Goal: Task Accomplishment & Management: Manage account settings

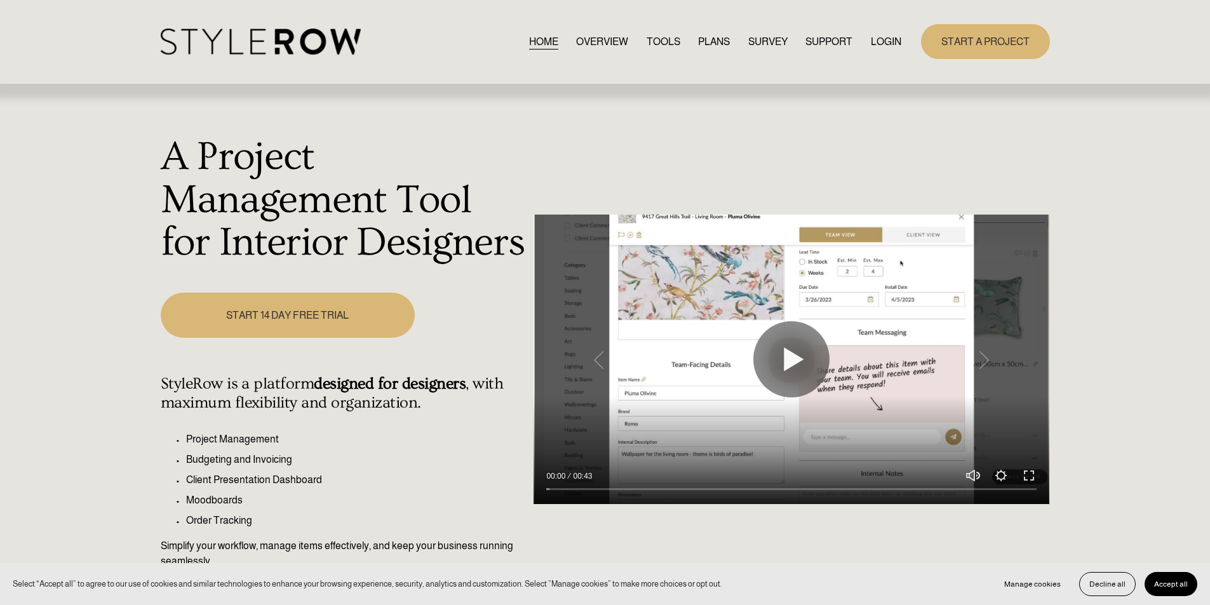
click at [883, 45] on link "LOGIN" at bounding box center [886, 41] width 30 height 17
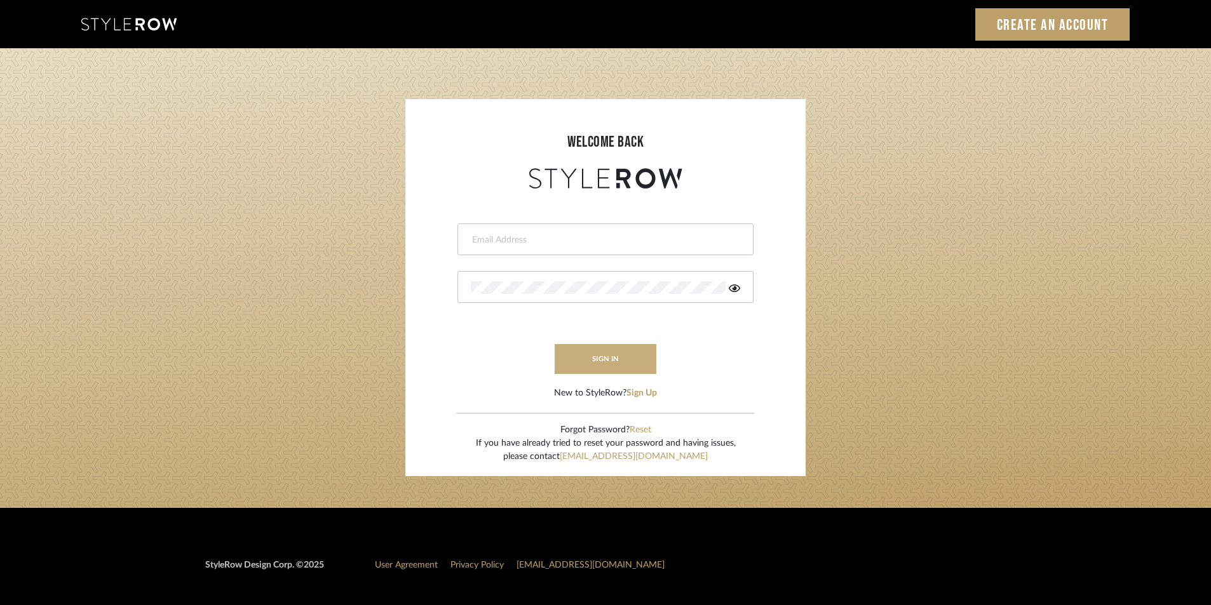
type input "jensalmon@perlalichi.com"
click at [612, 356] on button "sign in" at bounding box center [606, 359] width 102 height 30
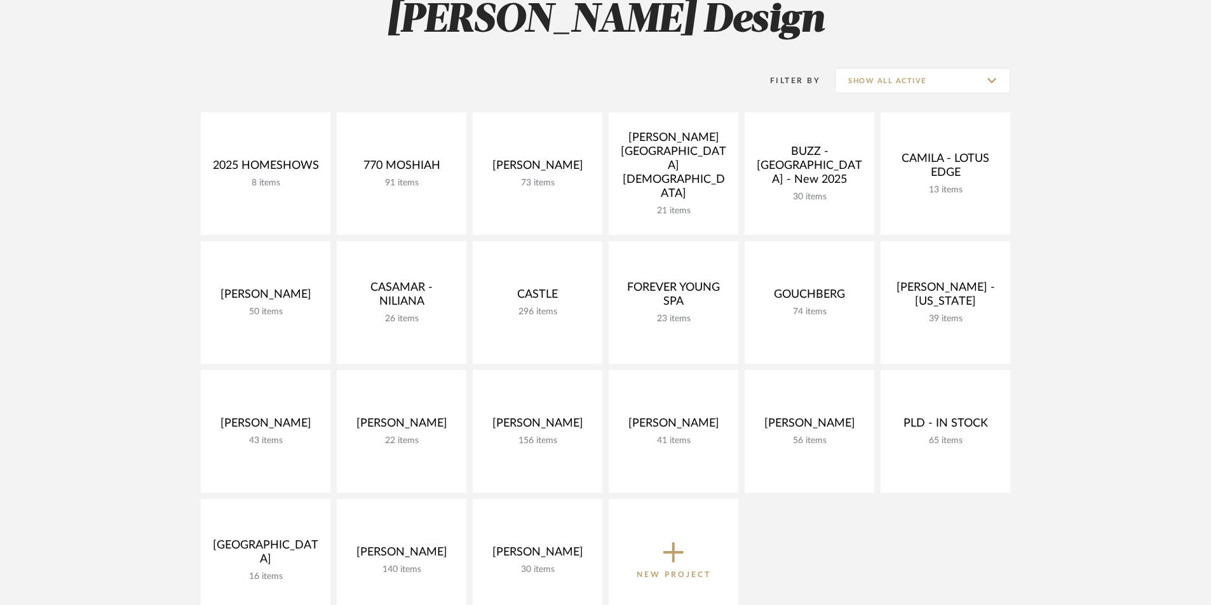
scroll to position [212, 0]
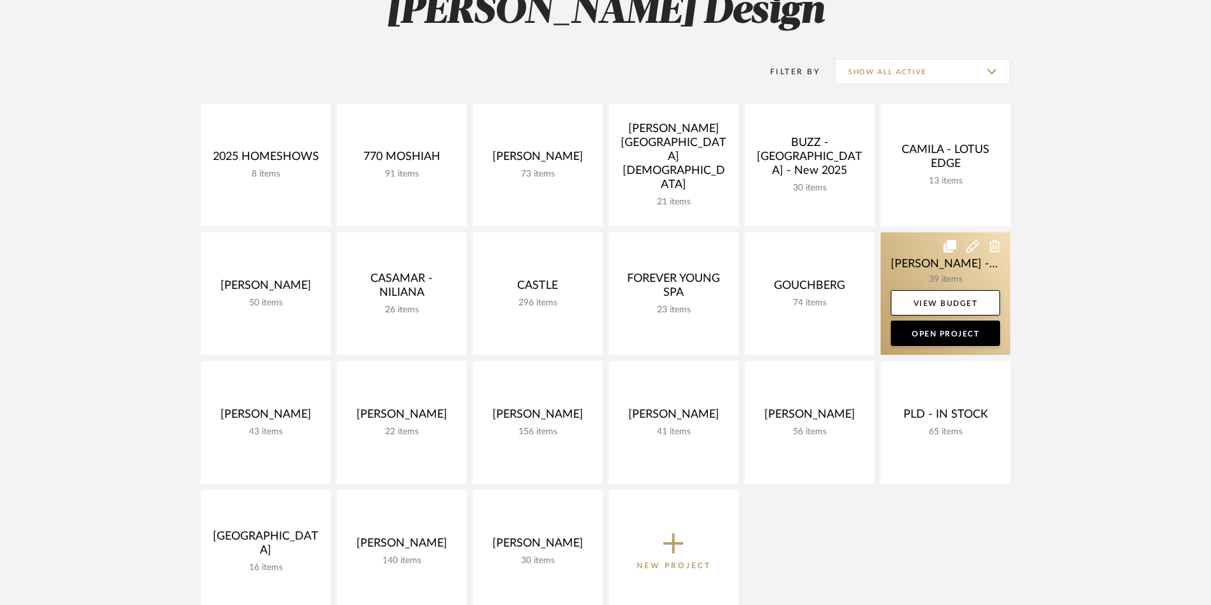
click at [936, 269] on link at bounding box center [945, 293] width 130 height 123
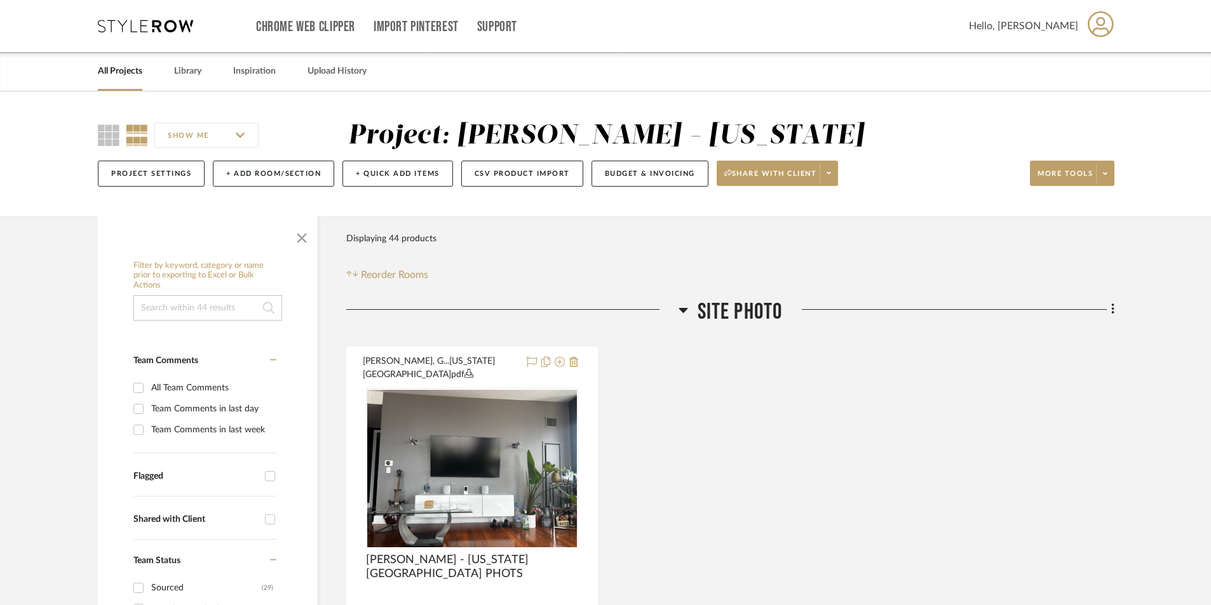
click at [684, 308] on icon at bounding box center [682, 310] width 9 height 5
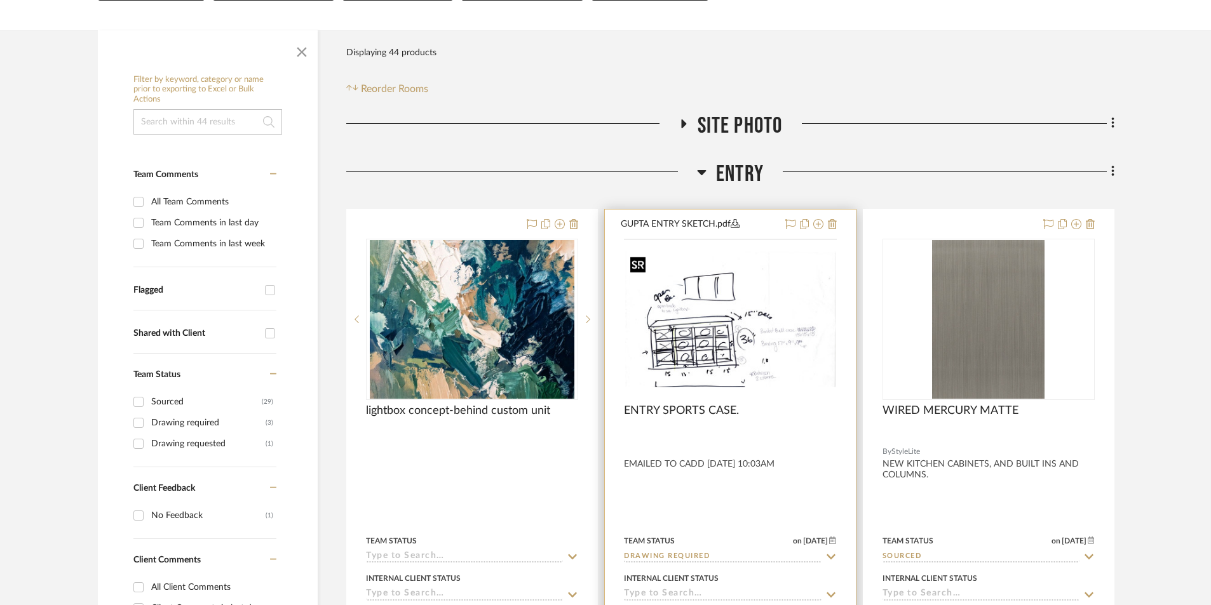
scroll to position [212, 0]
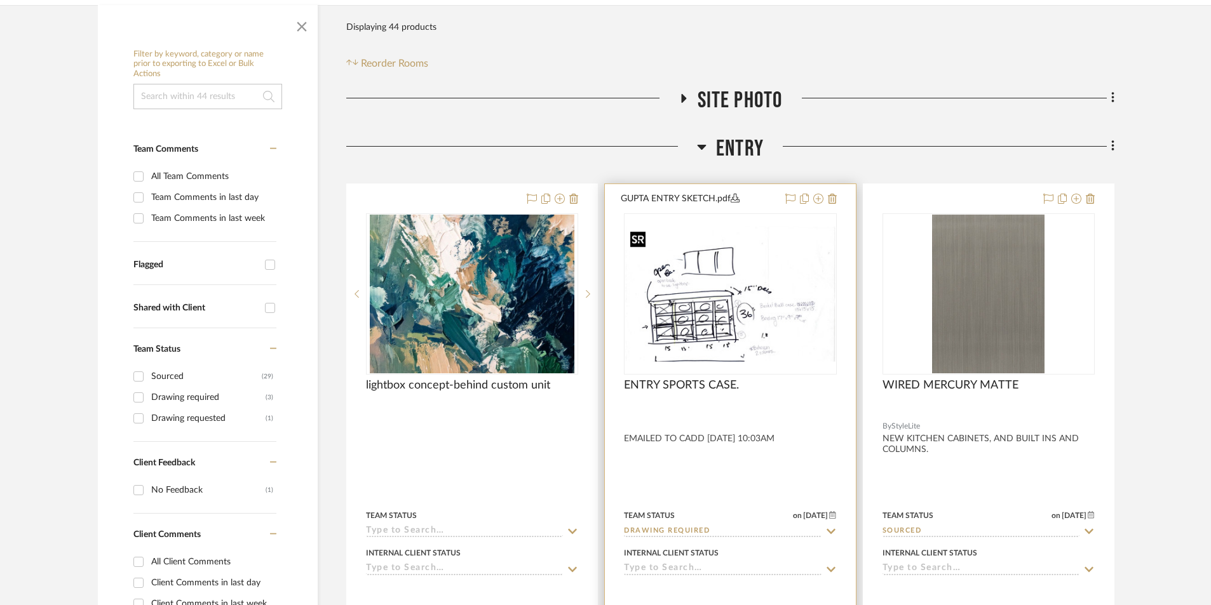
click at [694, 307] on img "0" at bounding box center [730, 293] width 210 height 135
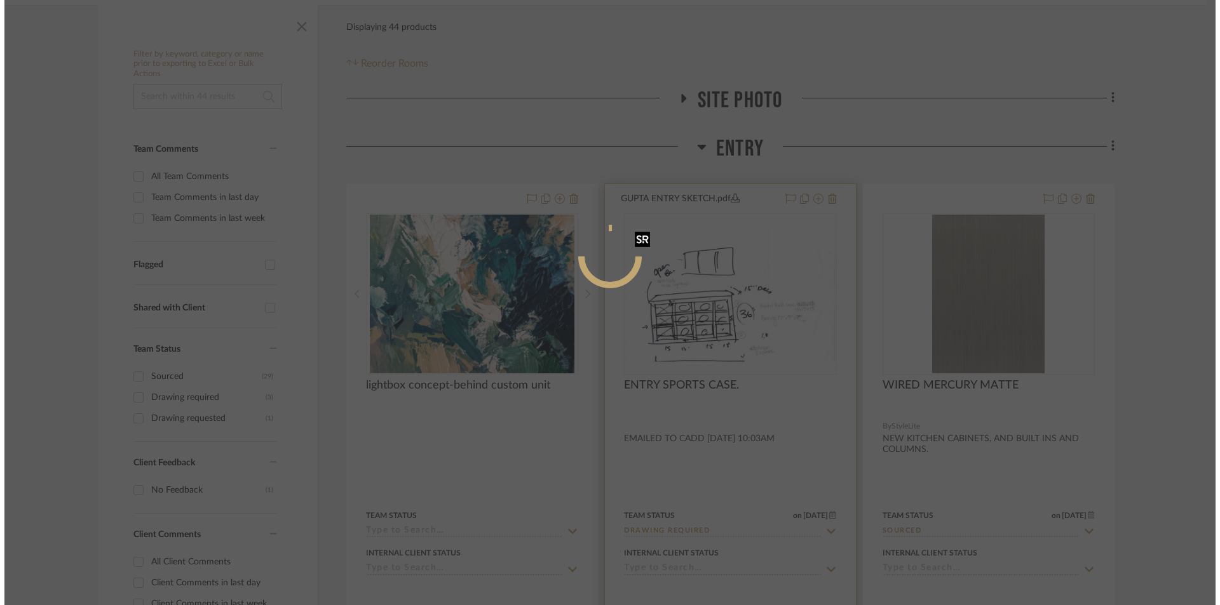
scroll to position [0, 0]
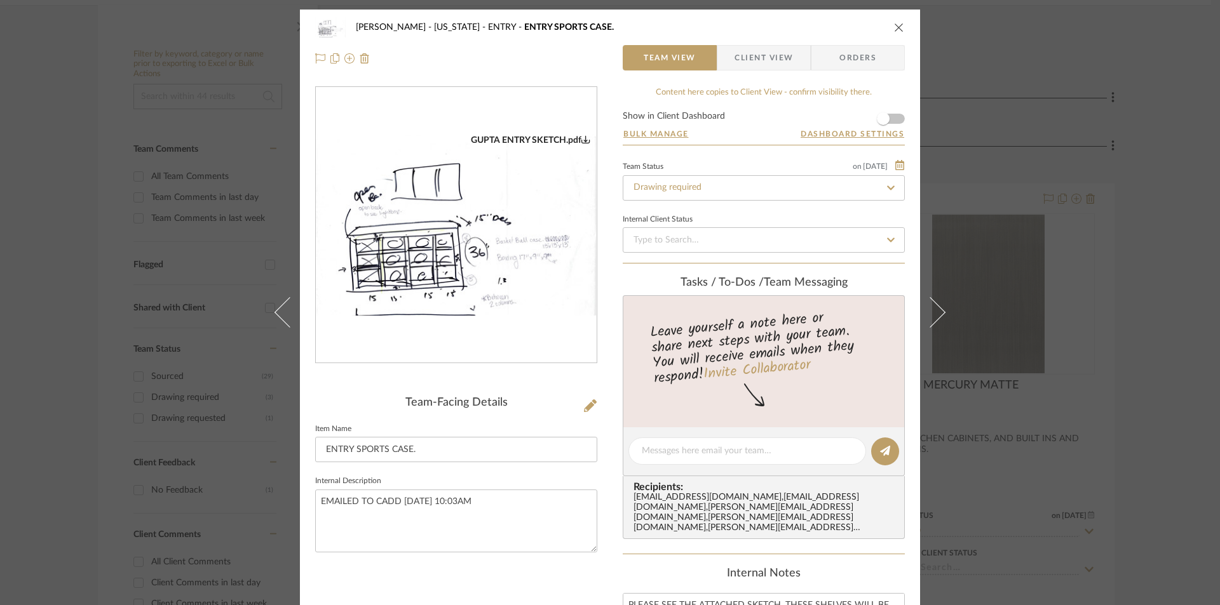
click at [455, 238] on img "0" at bounding box center [456, 226] width 281 height 182
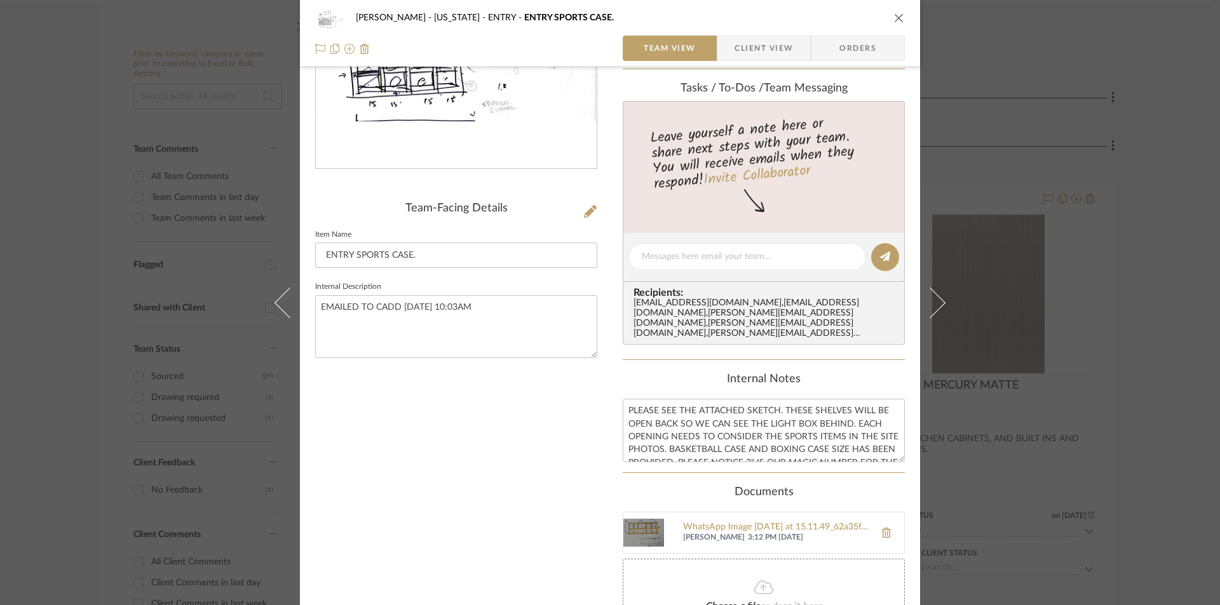
scroll to position [14, 0]
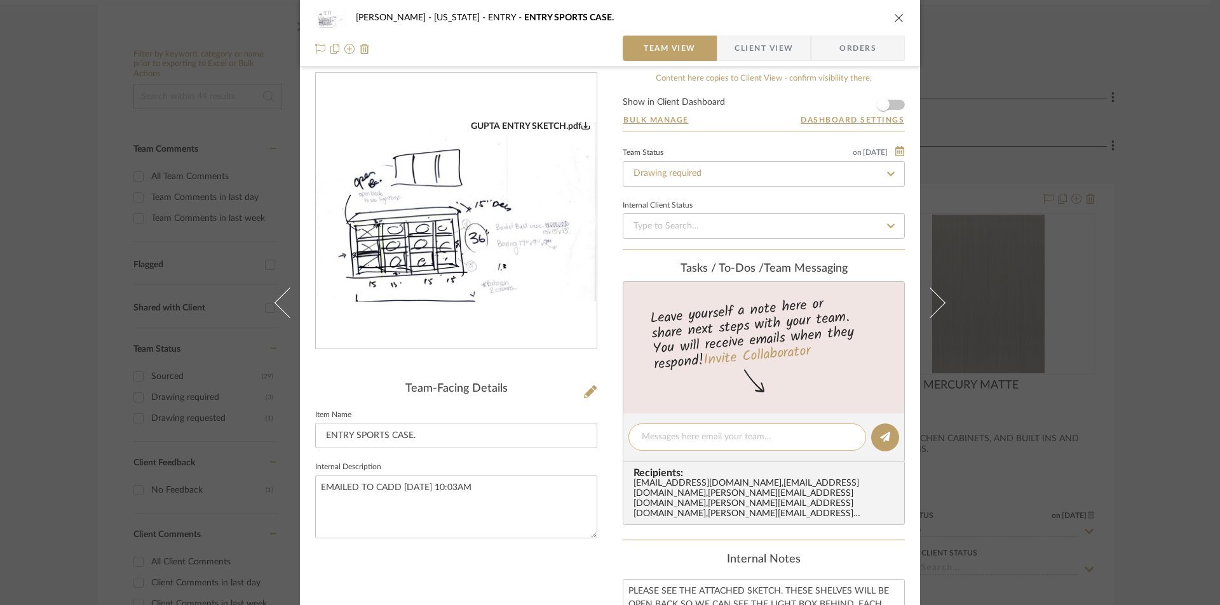
click at [688, 433] on textarea at bounding box center [747, 437] width 211 height 13
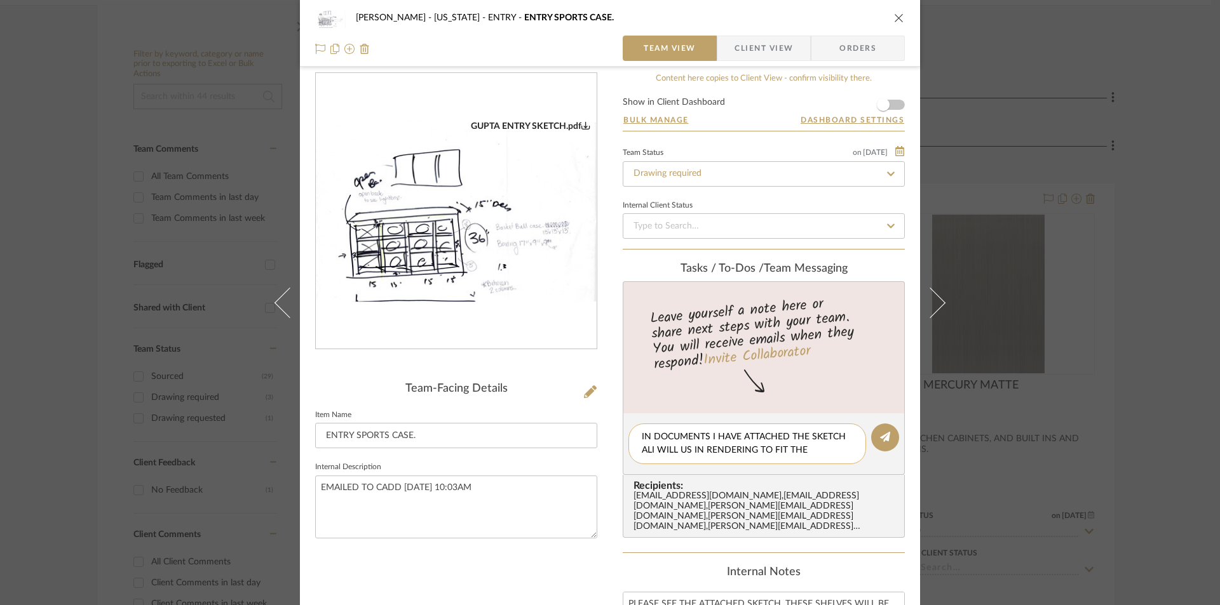
scroll to position [0, 0]
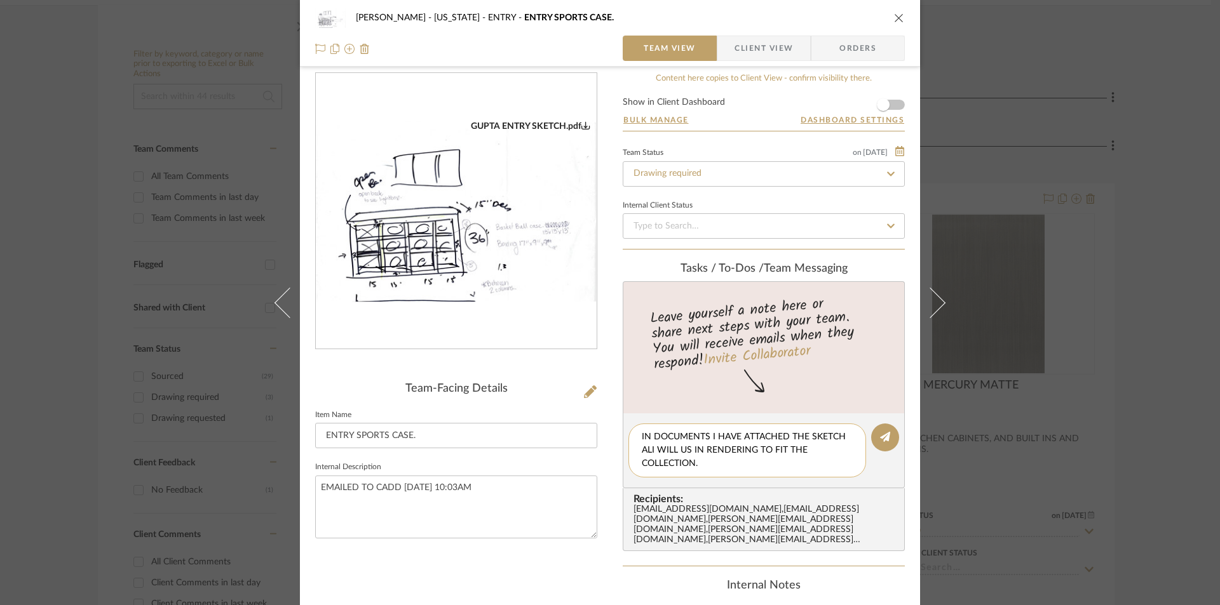
type textarea "IN DOCUMENTS I HAVE ATTACHED THE SKETCH ALI WILL US IN RENDERING TO FIT THE COL…"
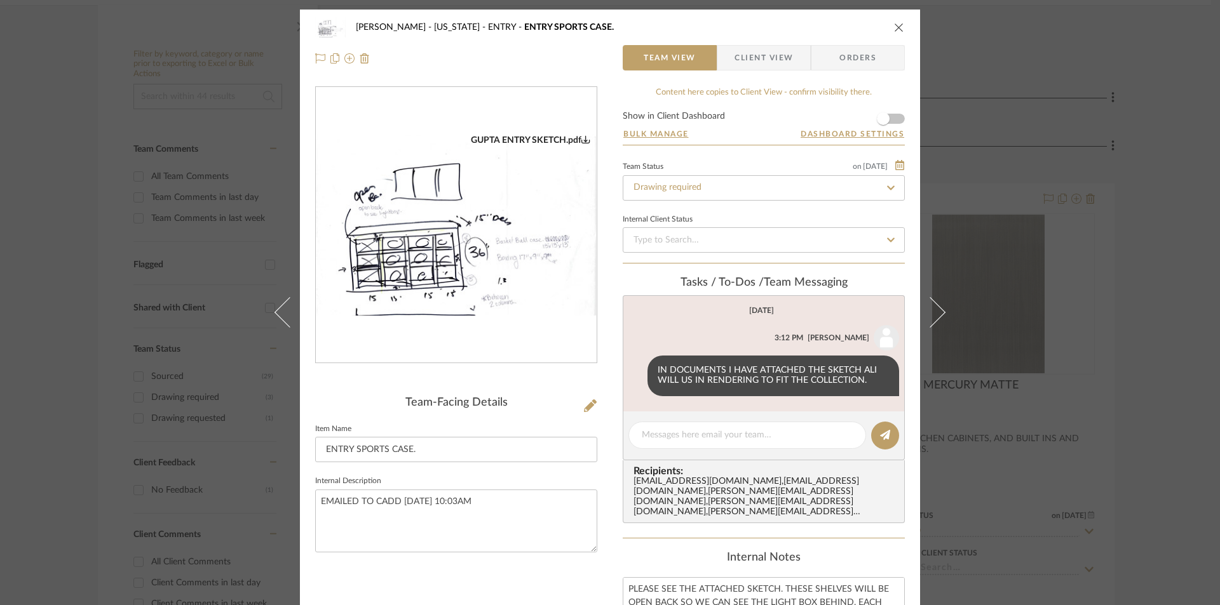
click at [426, 218] on img "0" at bounding box center [456, 226] width 281 height 182
click at [895, 26] on icon "close" at bounding box center [899, 27] width 10 height 10
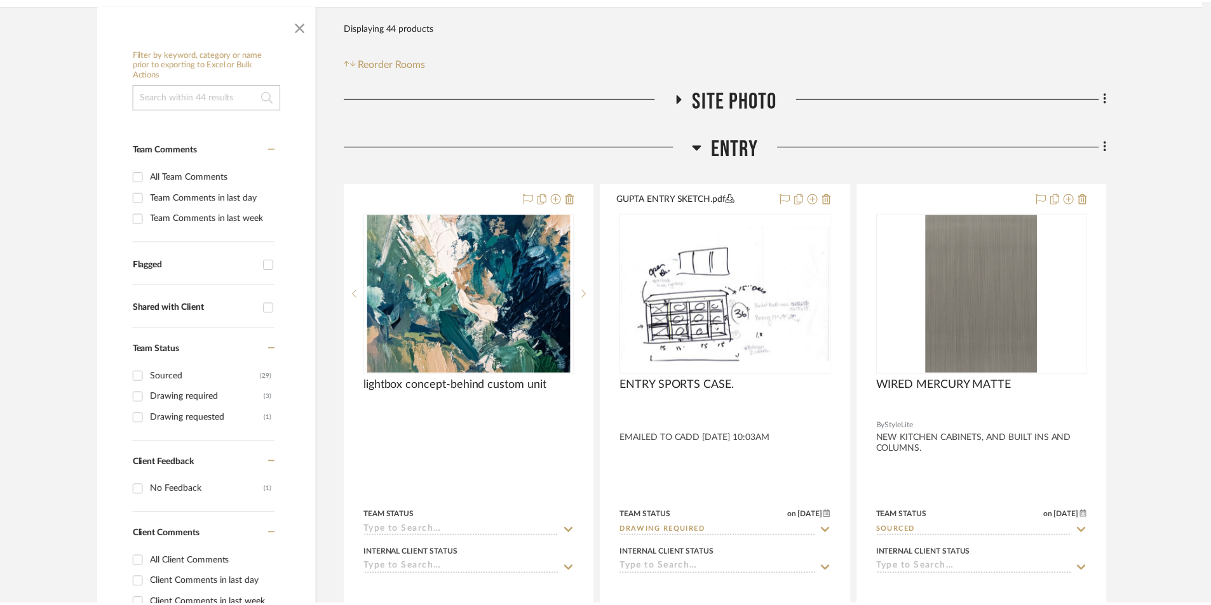
scroll to position [212, 0]
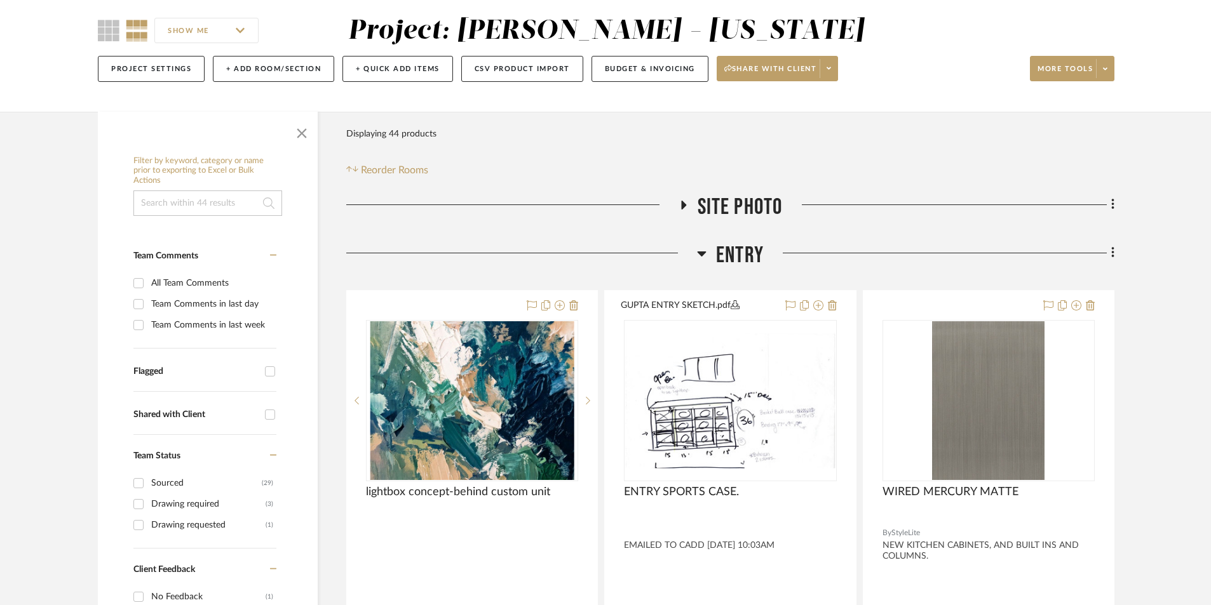
scroll to position [0, 0]
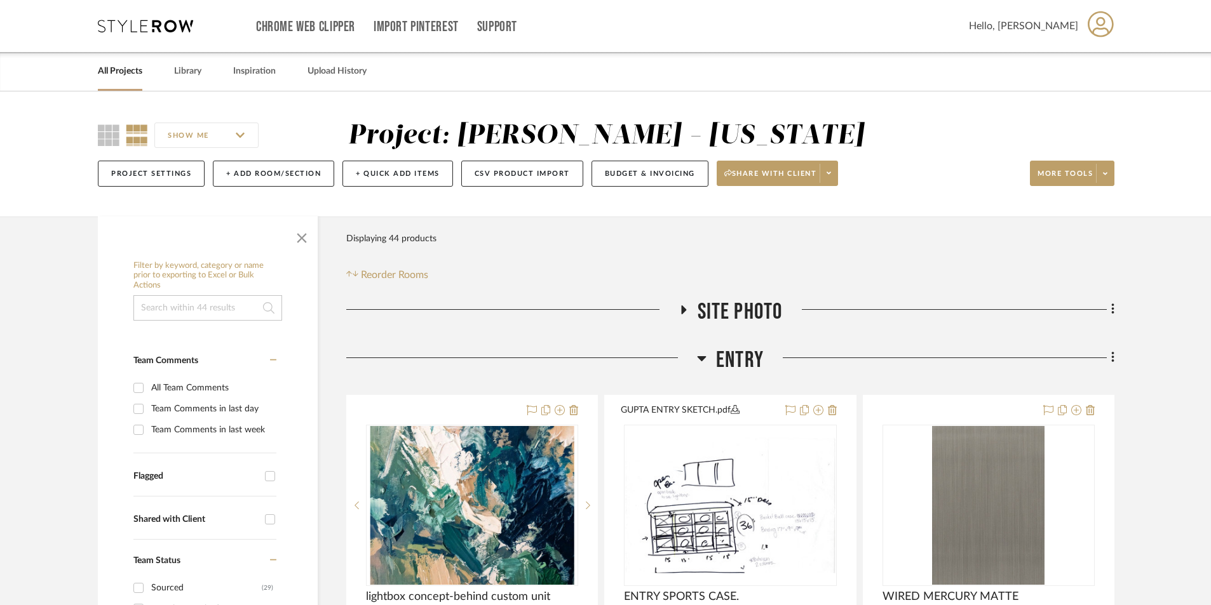
click at [109, 78] on link "All Projects" at bounding box center [120, 71] width 44 height 17
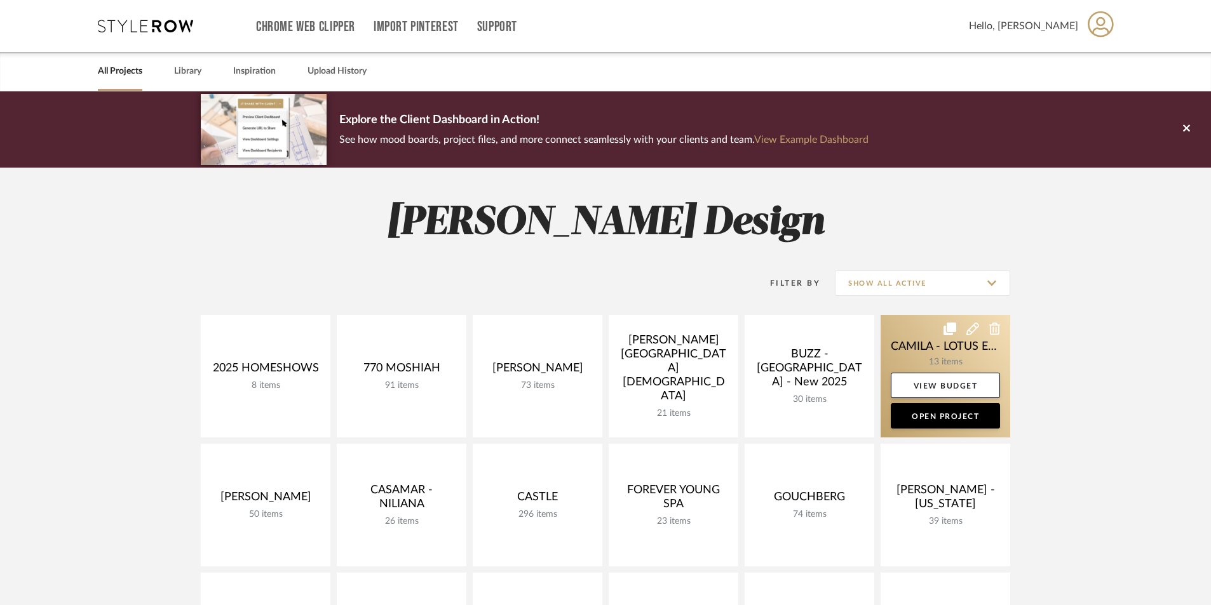
click at [976, 354] on link at bounding box center [945, 376] width 130 height 123
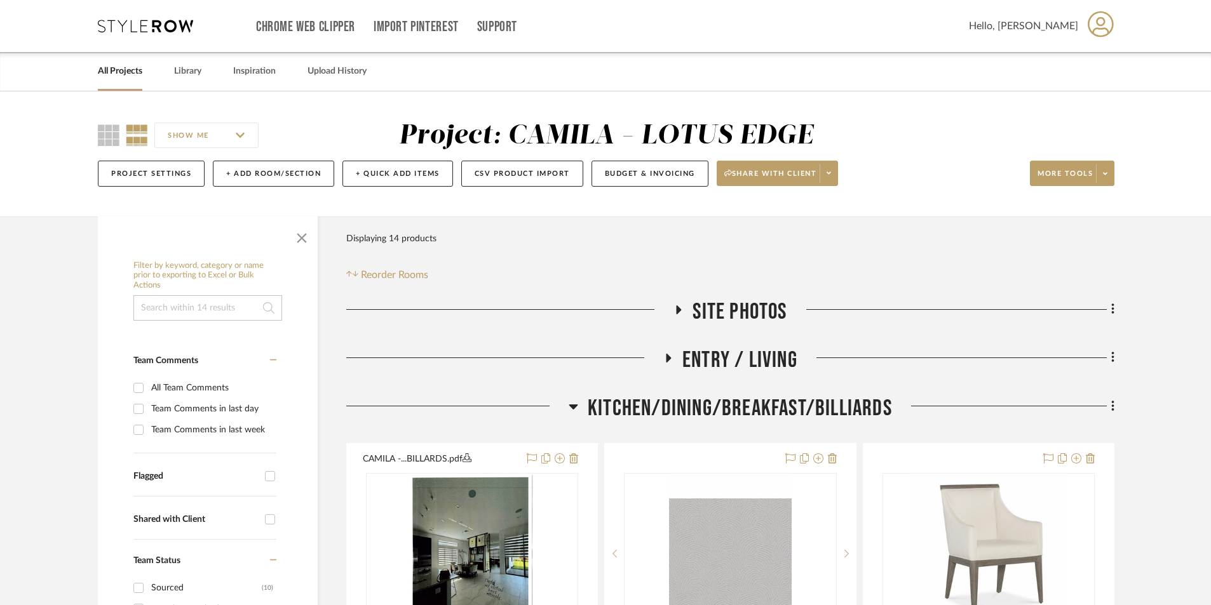
click at [570, 407] on icon at bounding box center [573, 407] width 9 height 5
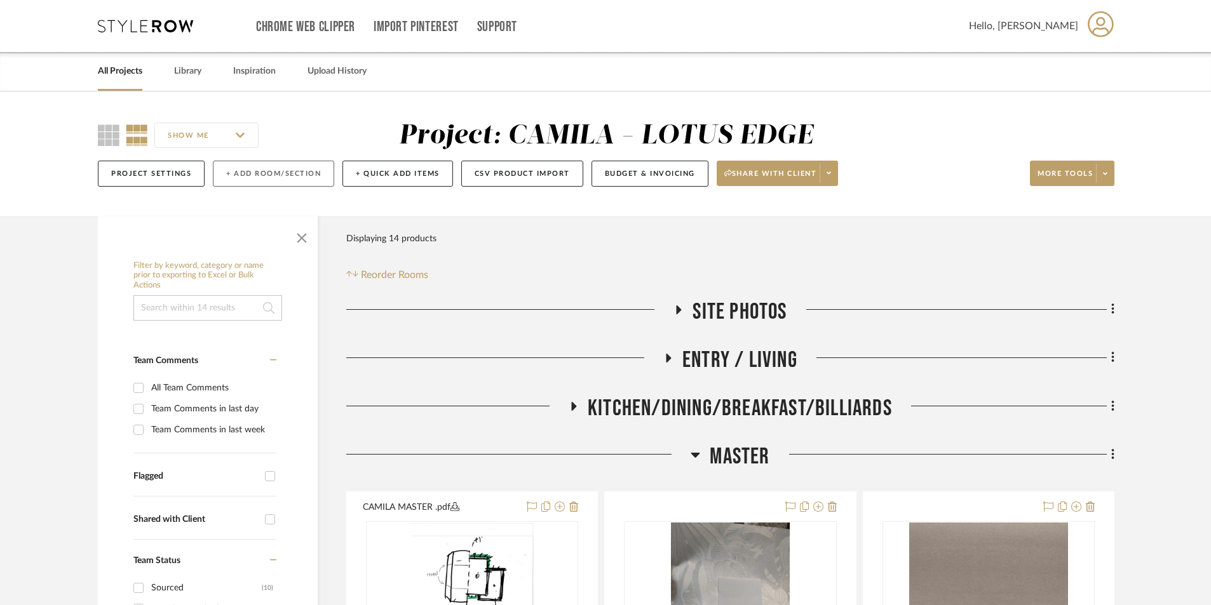
click at [286, 170] on button "+ Add Room/Section" at bounding box center [273, 174] width 121 height 26
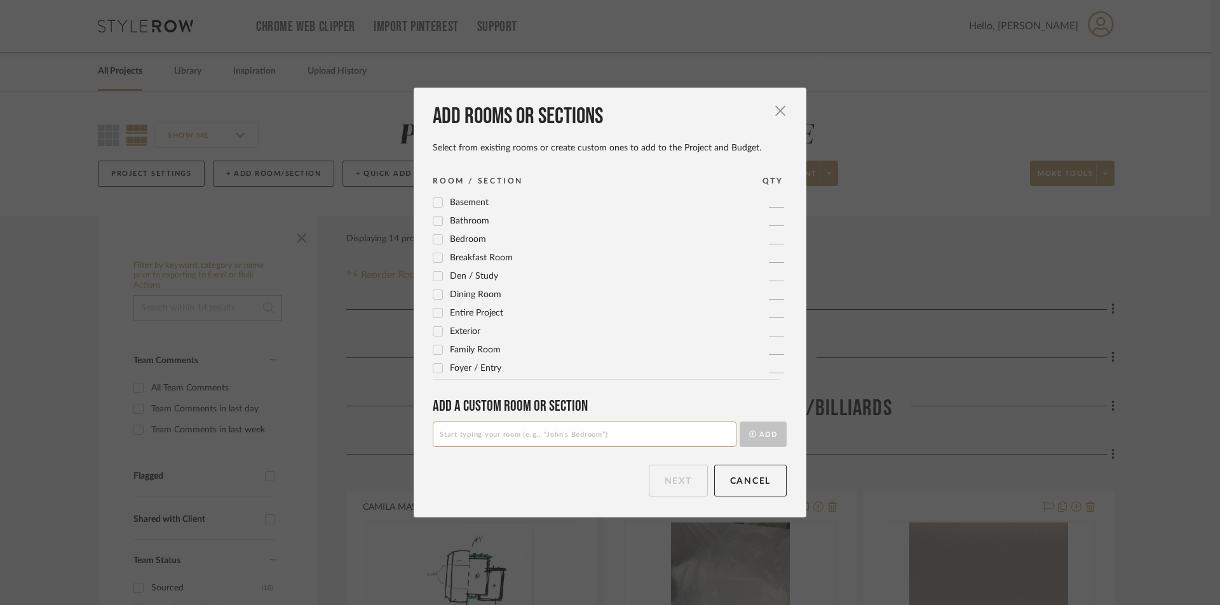
click at [503, 433] on input at bounding box center [585, 434] width 304 height 25
type input "OFFICE WALLPAPER"
click at [758, 428] on button "Add" at bounding box center [762, 434] width 47 height 25
click at [666, 480] on button "Next" at bounding box center [678, 481] width 59 height 32
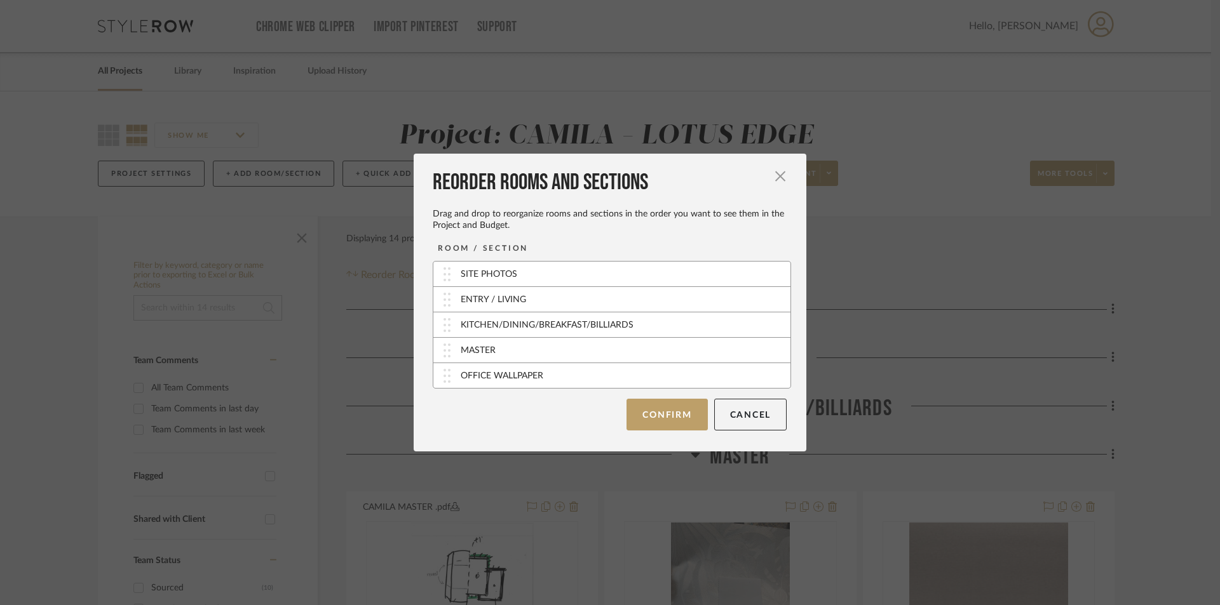
click at [579, 382] on div "OFFICE WALLPAPER" at bounding box center [611, 375] width 357 height 25
click at [694, 416] on button "Confirm" at bounding box center [666, 415] width 81 height 32
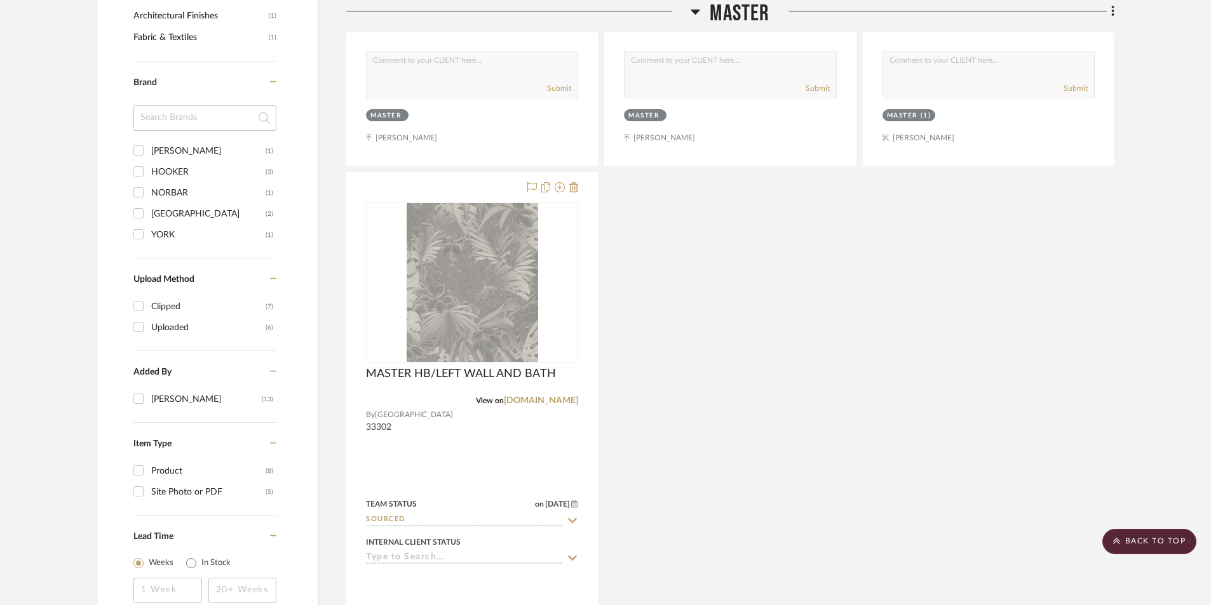
scroll to position [1186, 0]
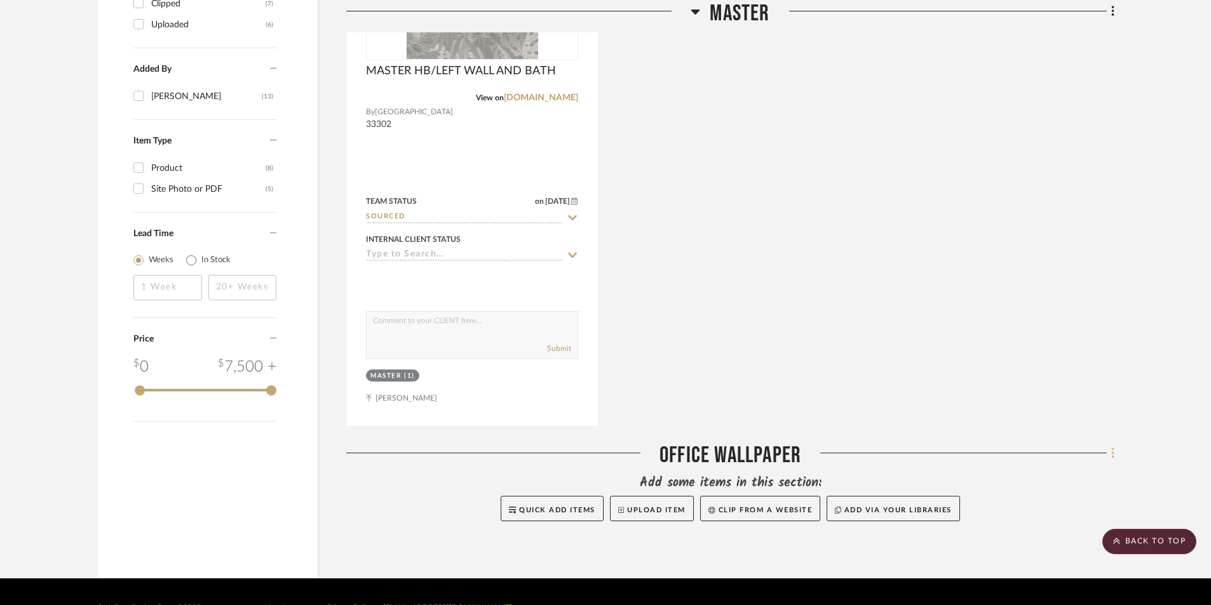
click at [1111, 453] on icon at bounding box center [1113, 454] width 4 height 14
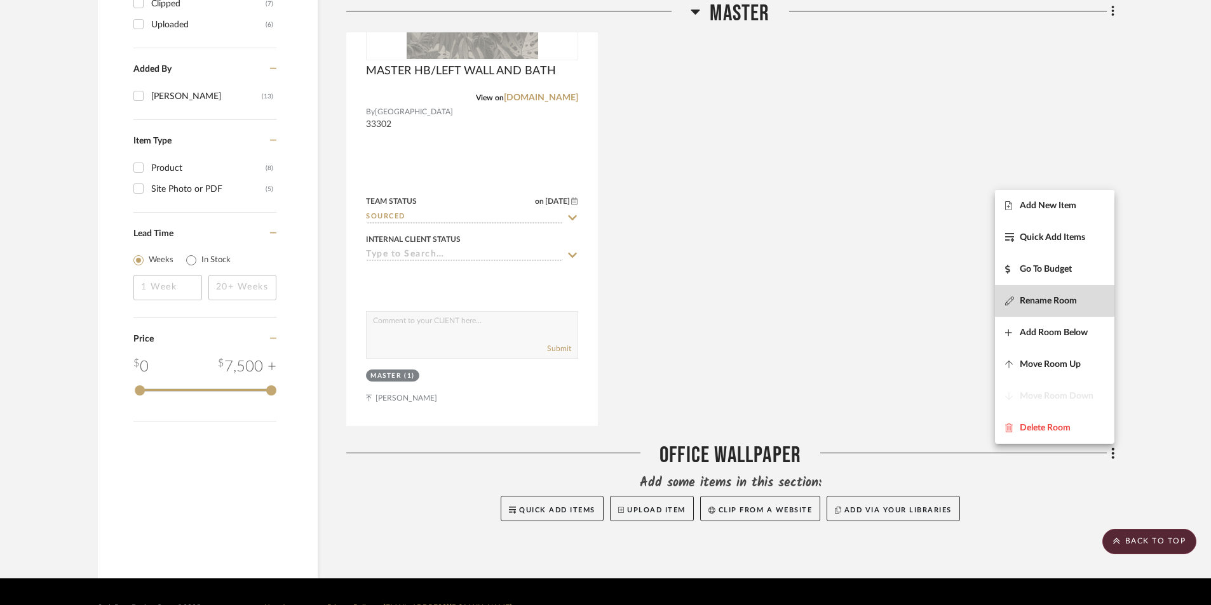
click at [1056, 302] on span "Rename Room" at bounding box center [1047, 301] width 57 height 11
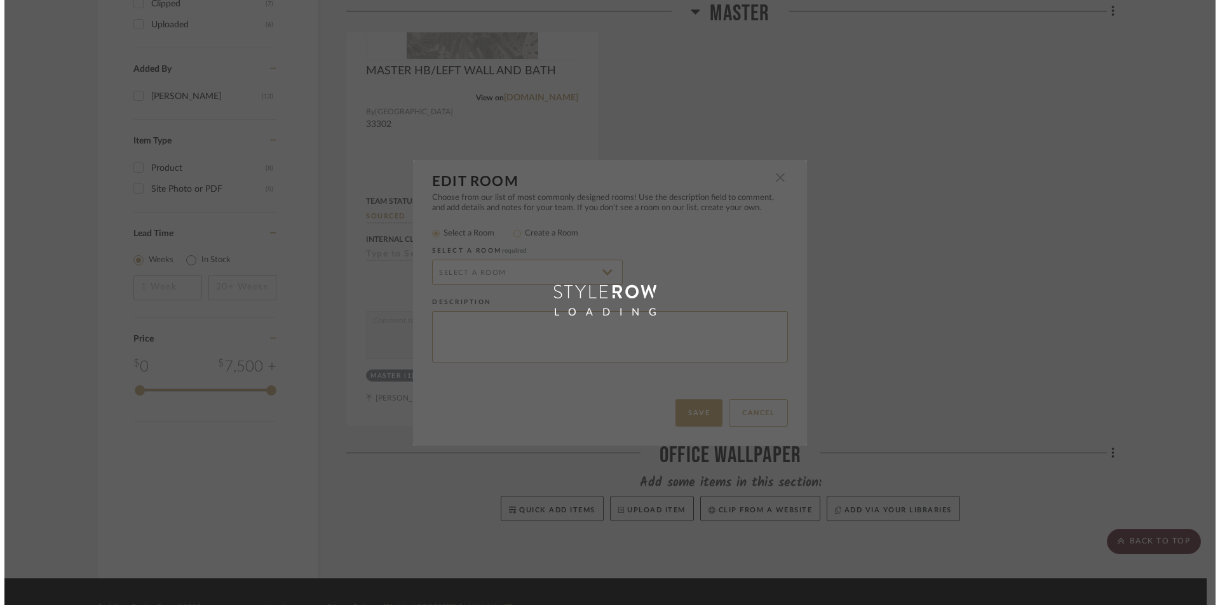
scroll to position [0, 0]
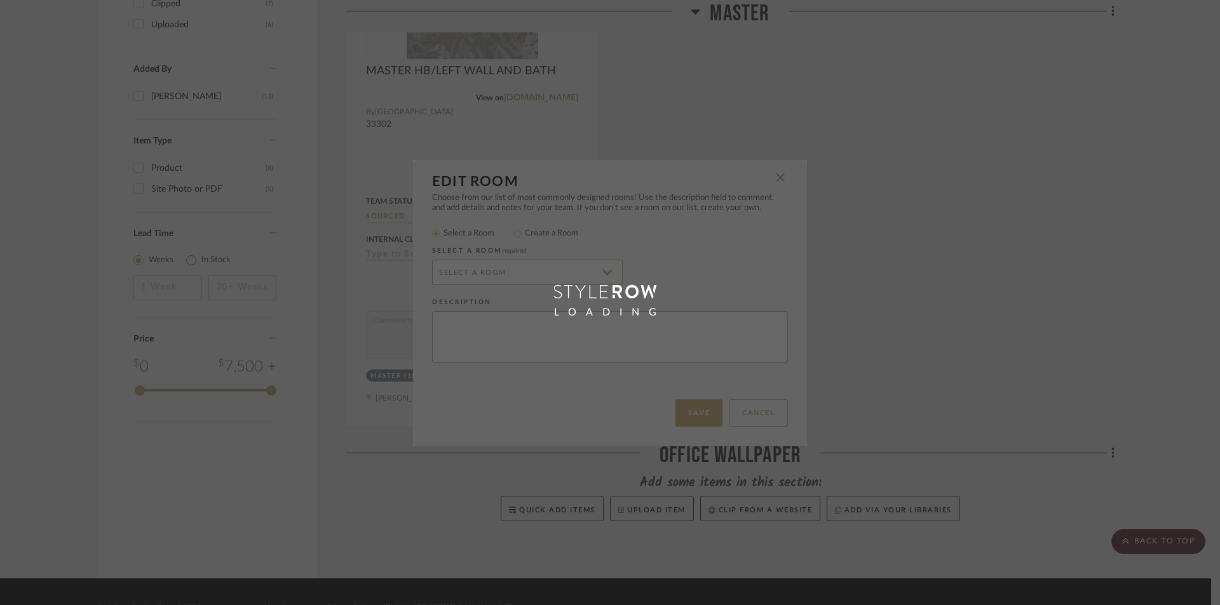
radio input "false"
radio input "true"
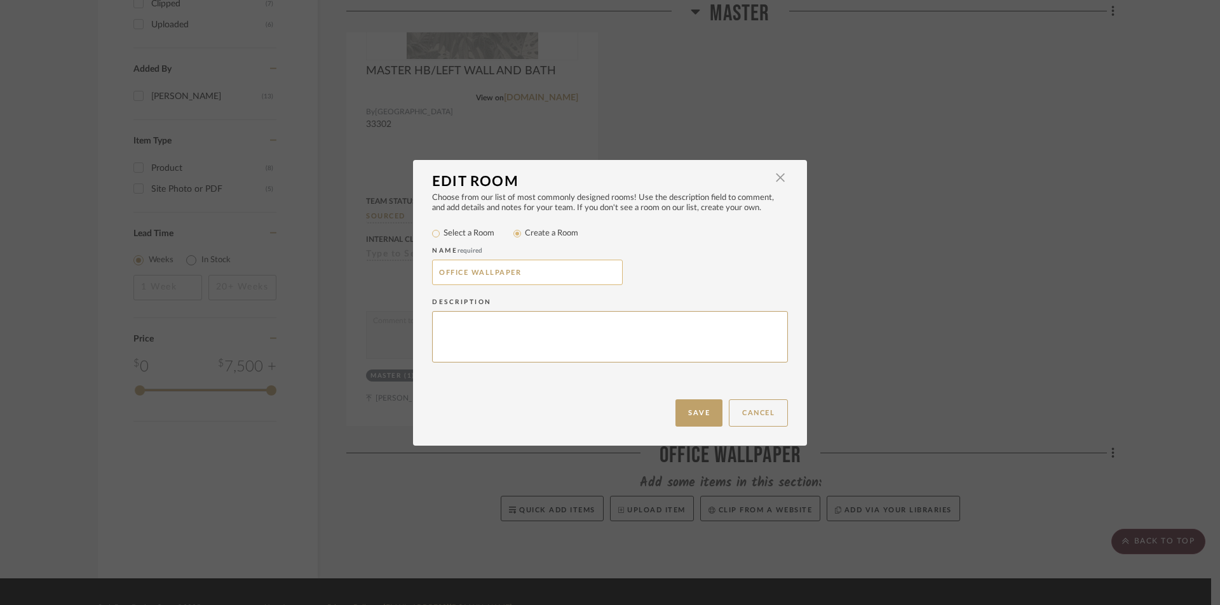
drag, startPoint x: 518, startPoint y: 274, endPoint x: 465, endPoint y: 272, distance: 52.7
click at [465, 272] on input "OFFICE WALLPAPER" at bounding box center [527, 272] width 191 height 25
type input "OFFICE"
click at [701, 412] on button "Save" at bounding box center [698, 413] width 47 height 27
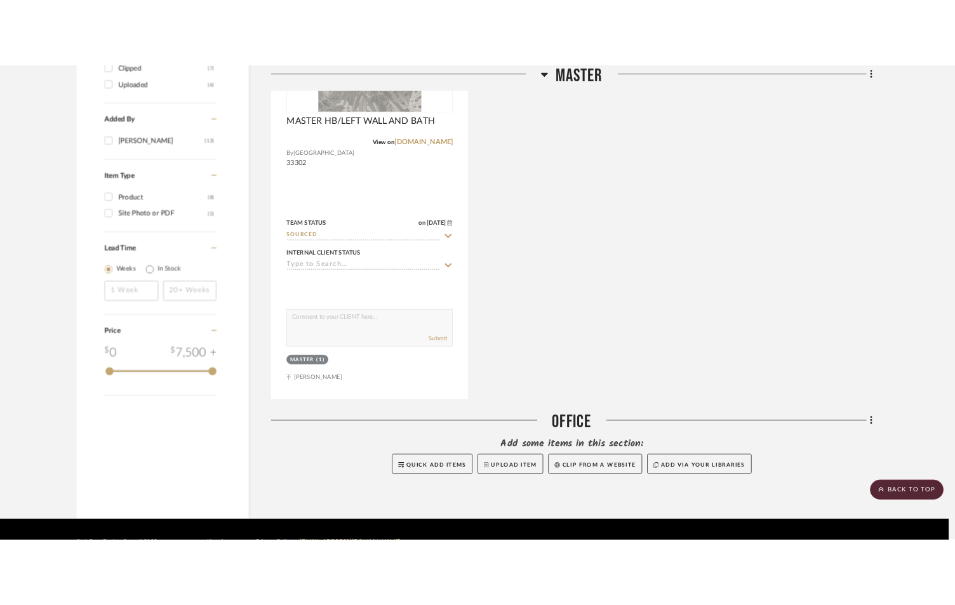
scroll to position [1186, 0]
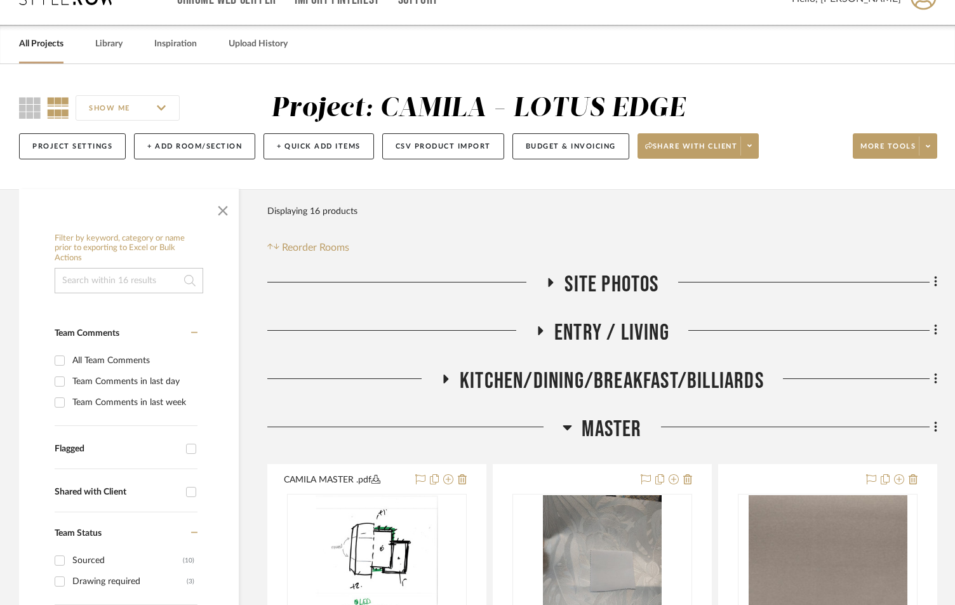
scroll to position [43, 0]
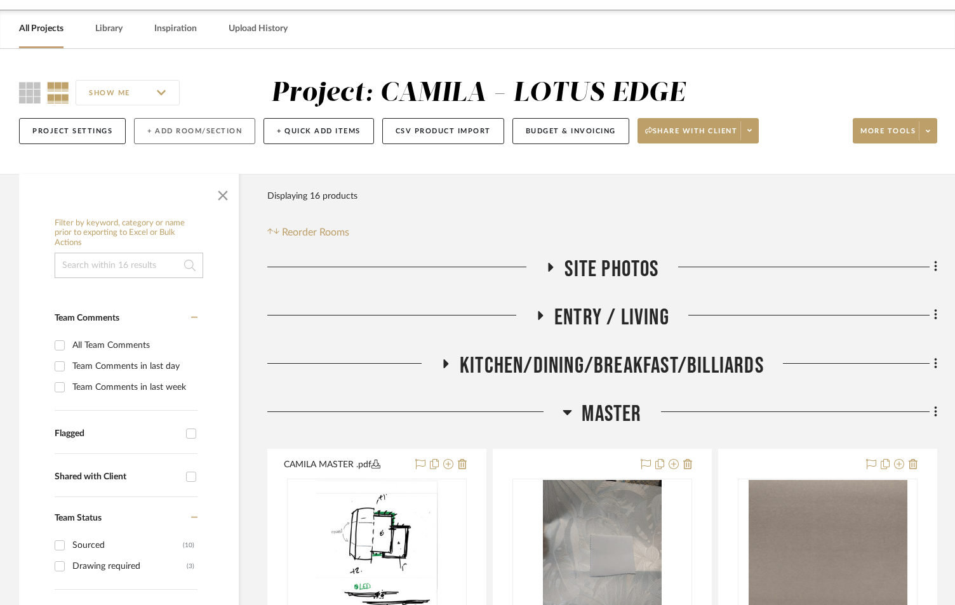
click at [184, 131] on button "+ Add Room/Section" at bounding box center [194, 131] width 121 height 26
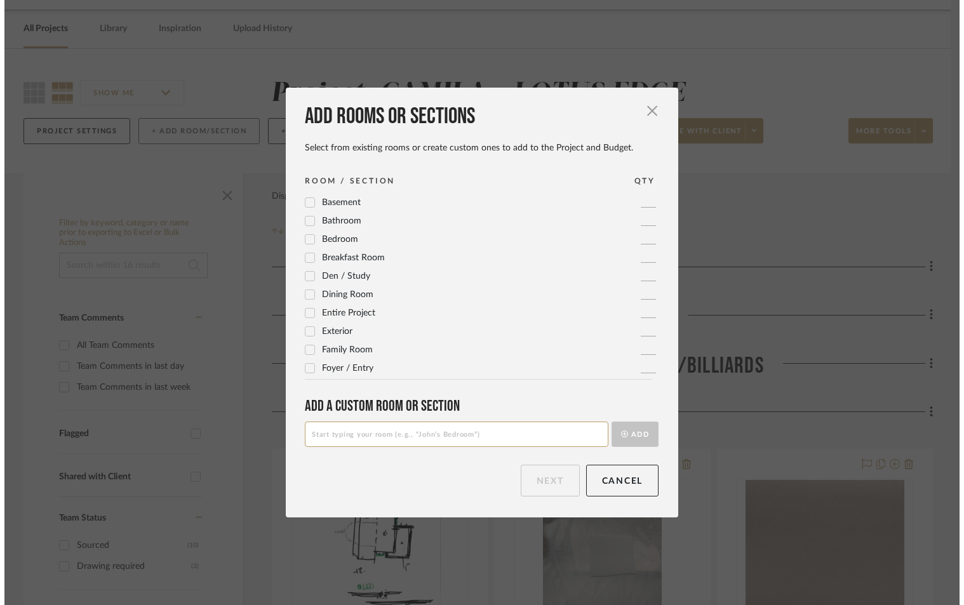
scroll to position [0, 0]
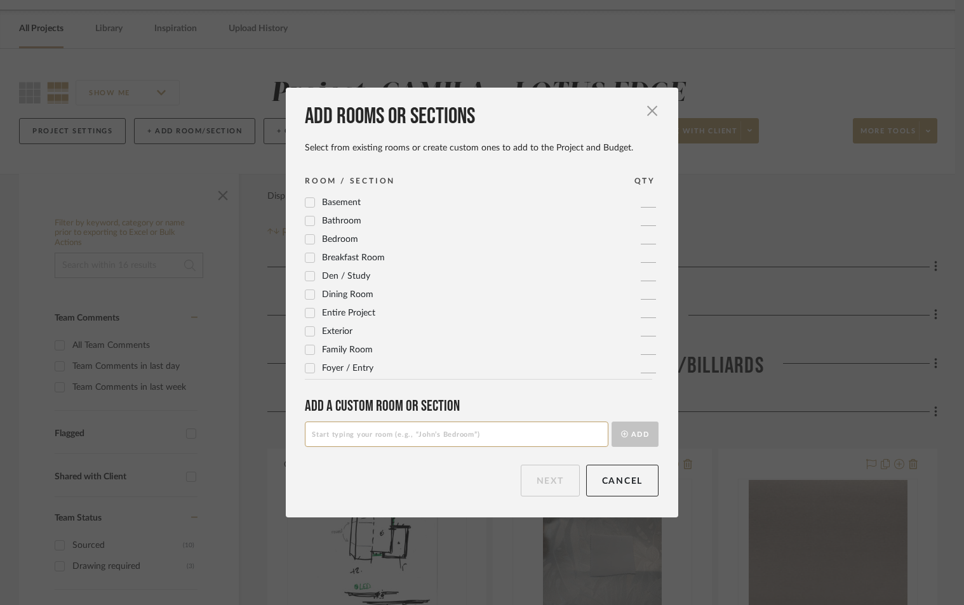
click at [433, 444] on input at bounding box center [457, 434] width 304 height 25
type input "LOFT"
click at [612, 422] on button "Add" at bounding box center [635, 434] width 47 height 25
click at [548, 480] on button "Next" at bounding box center [550, 481] width 59 height 32
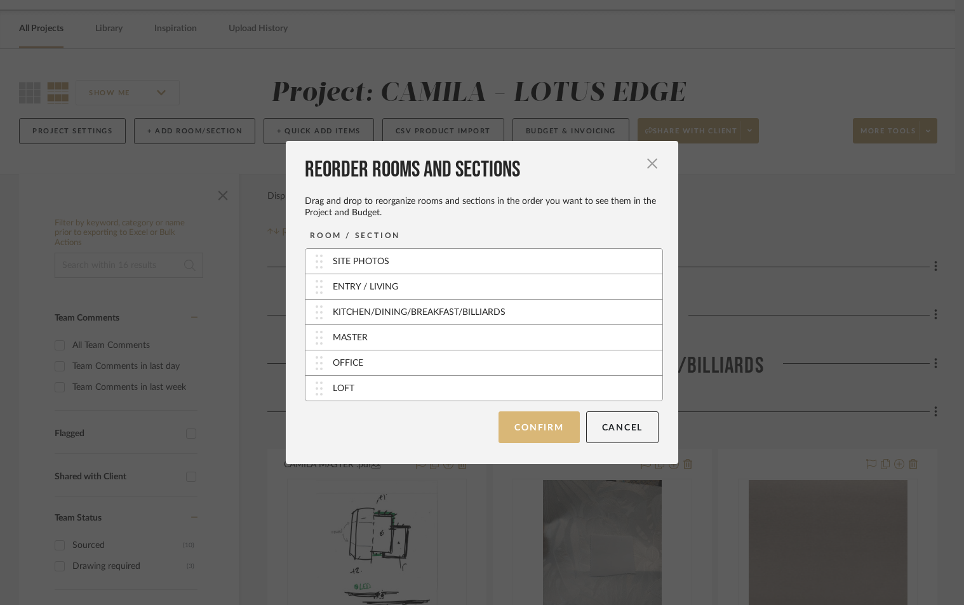
click at [551, 434] on button "Confirm" at bounding box center [539, 428] width 81 height 32
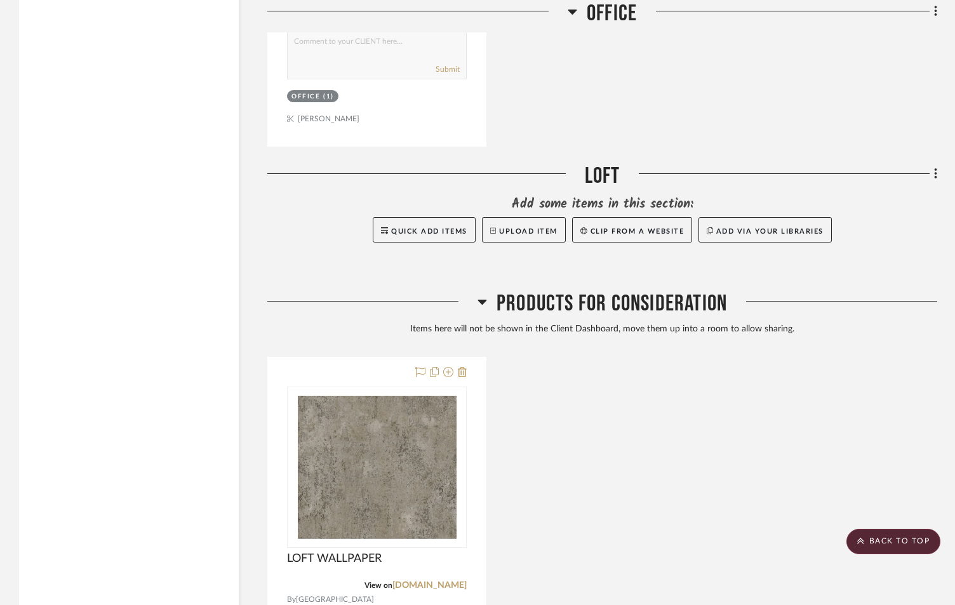
scroll to position [2160, 0]
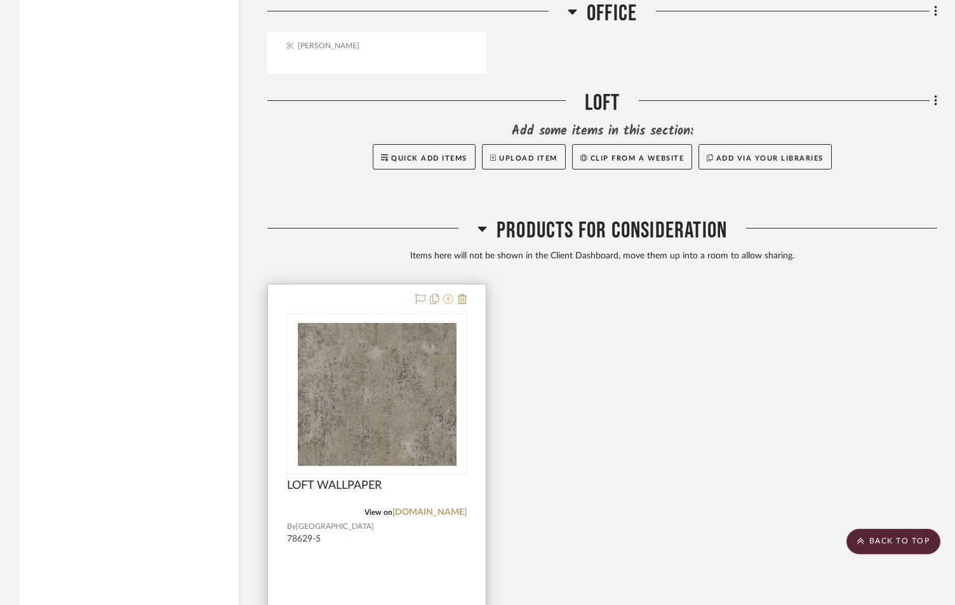
click at [448, 299] on icon at bounding box center [448, 299] width 10 height 10
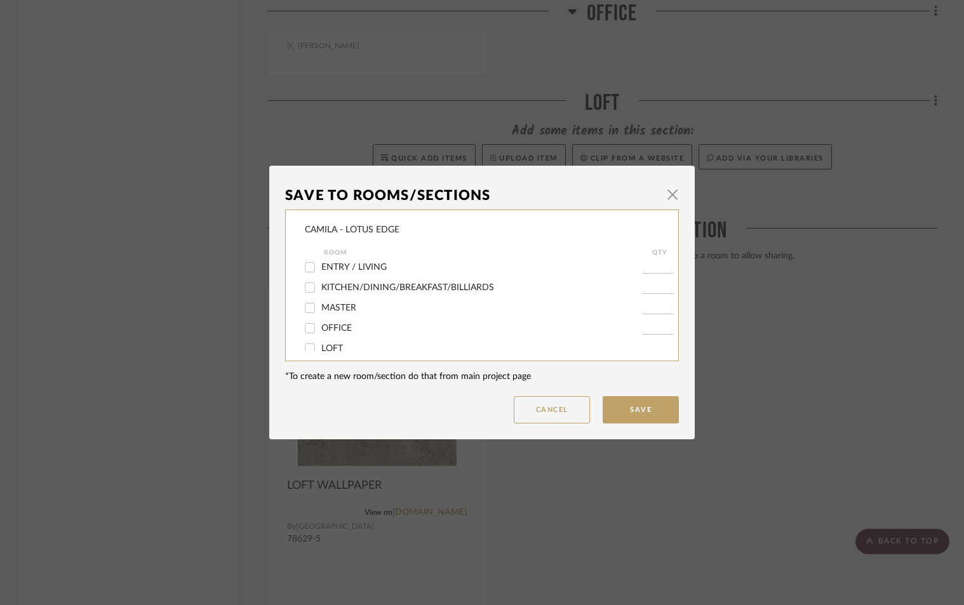
scroll to position [34, 0]
click at [316, 334] on div at bounding box center [311, 338] width 22 height 20
click at [303, 339] on input "LOFT" at bounding box center [310, 338] width 20 height 20
checkbox input "true"
type input "1"
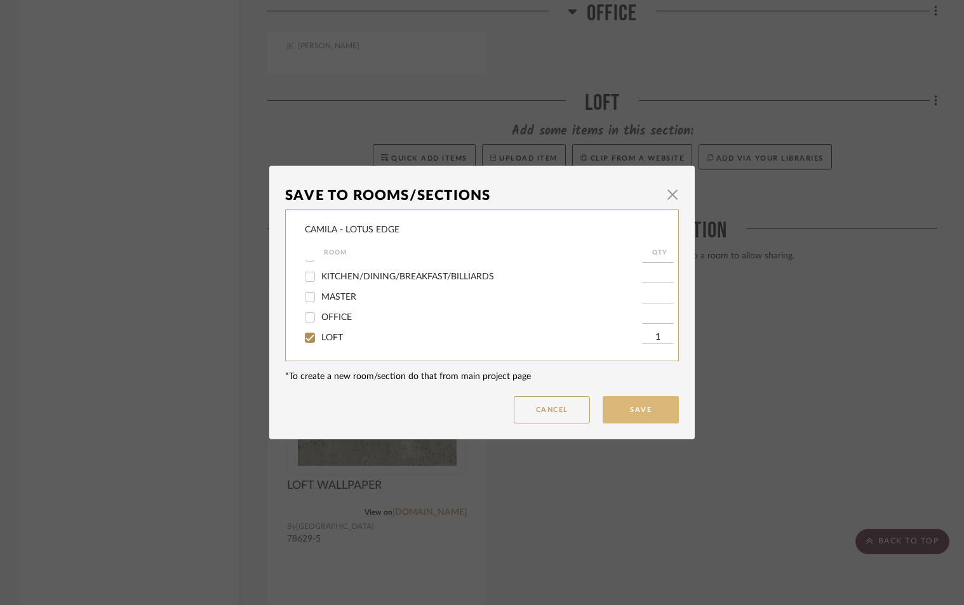
click at [649, 402] on button "Save" at bounding box center [641, 409] width 76 height 27
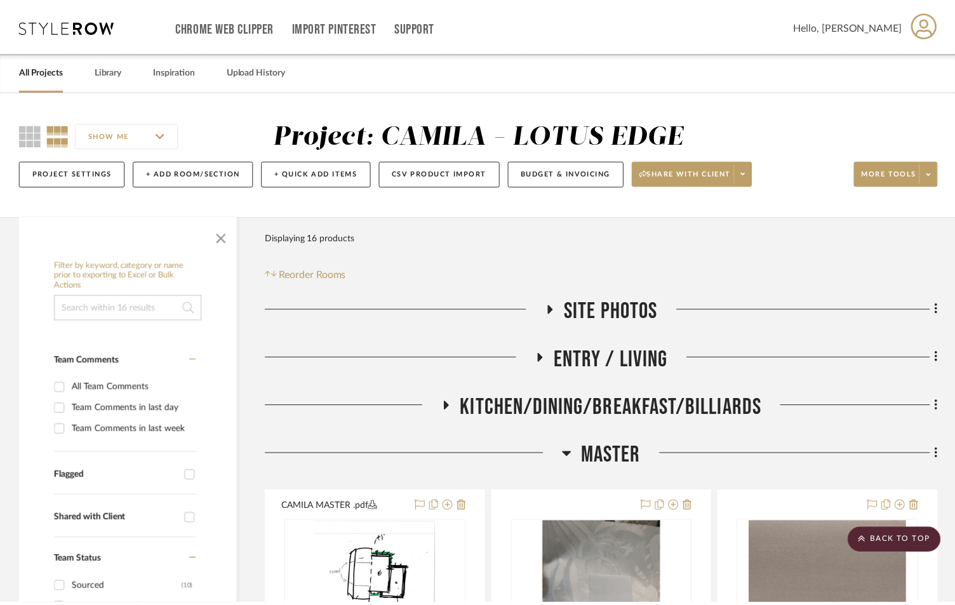
scroll to position [2160, 0]
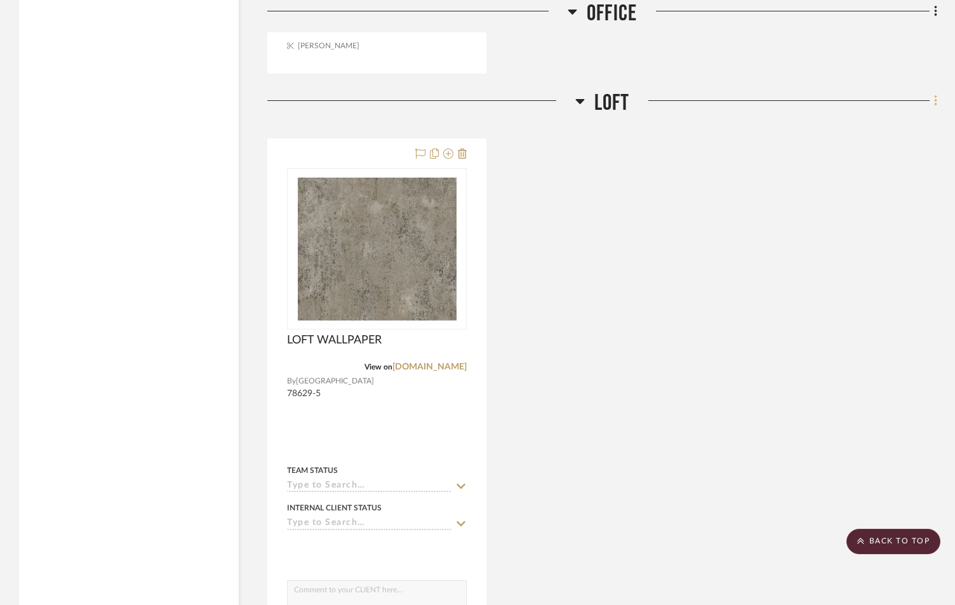
click at [933, 102] on fa-icon at bounding box center [934, 101] width 8 height 21
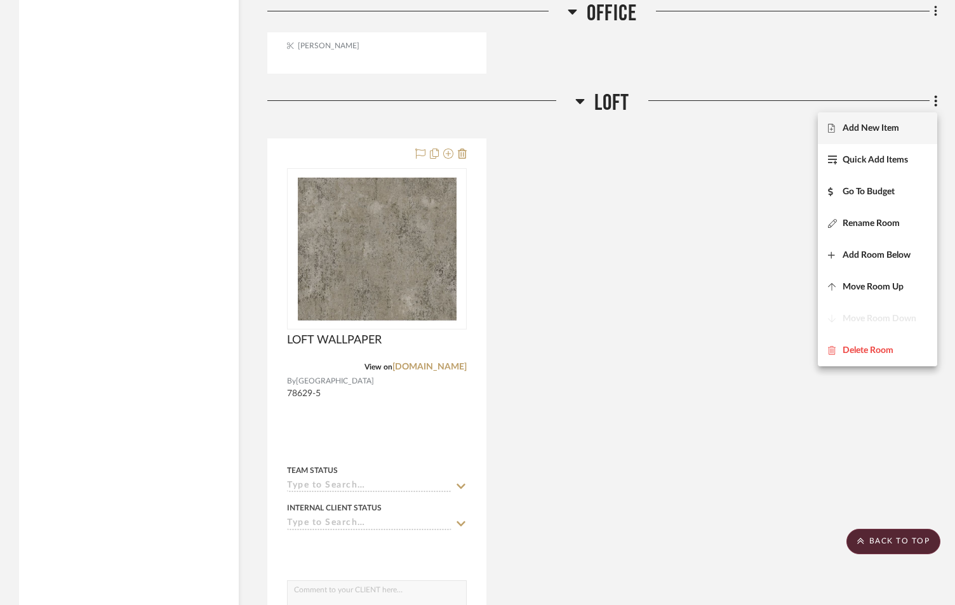
click at [884, 122] on button "Add New Item" at bounding box center [877, 128] width 119 height 32
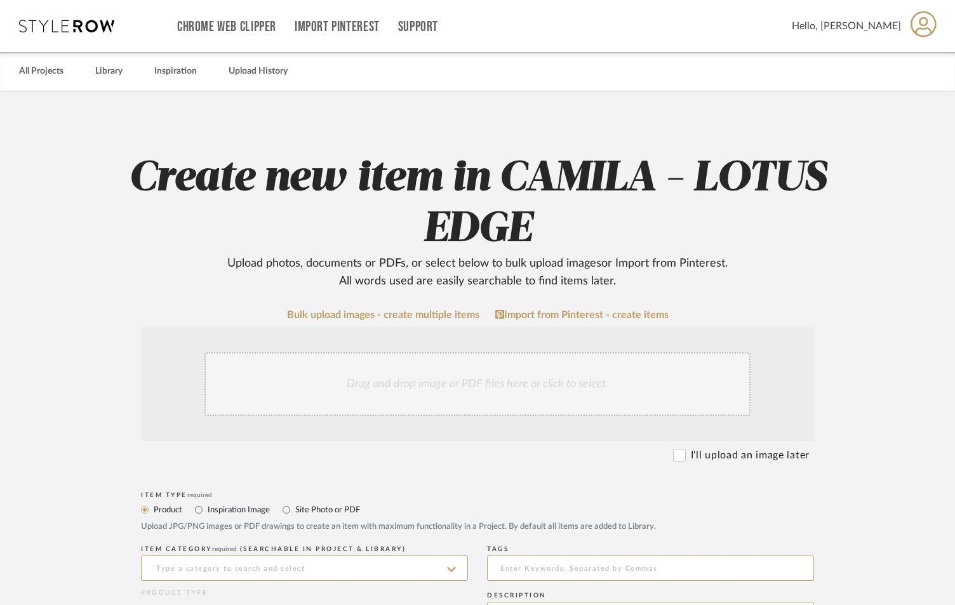
click at [461, 389] on div "Drag and drop image or PDF files here or click to select." at bounding box center [478, 385] width 546 height 64
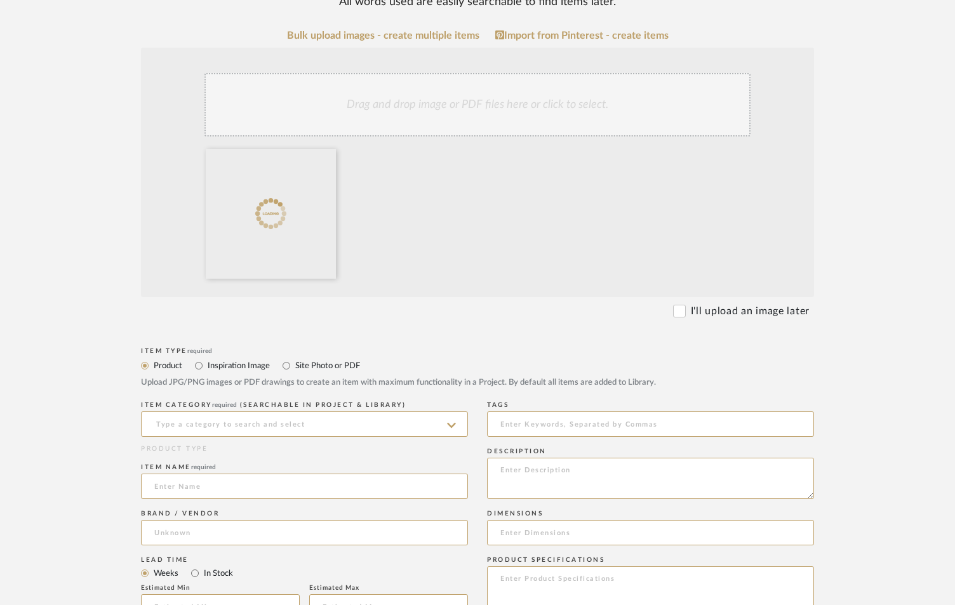
scroll to position [297, 0]
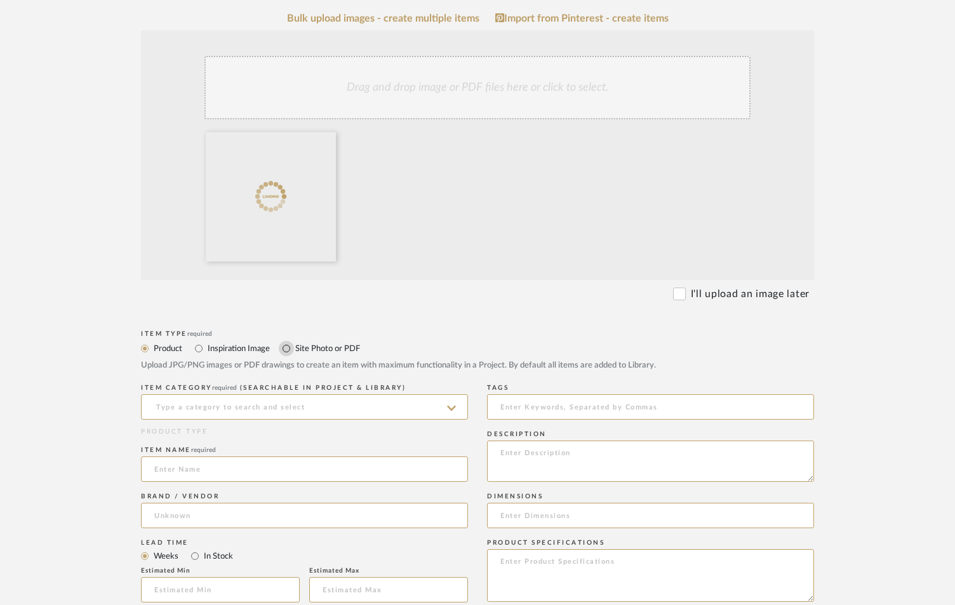
click at [292, 347] on input "Site Photo or PDF" at bounding box center [286, 348] width 15 height 15
radio input "true"
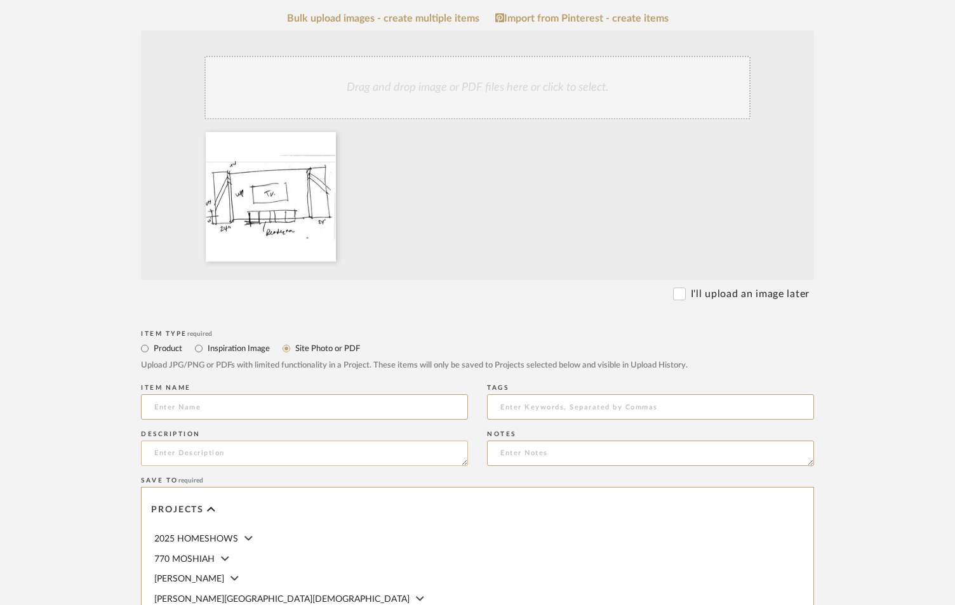
click at [290, 452] on textarea at bounding box center [304, 453] width 327 height 25
paste textarea "COLUMNS 24X4 WITH TWO LEDS. RIGHT COLUMN STARTS RIGHT AFTER BULK HEAD. WALLPAPE…"
type textarea "COLUMNS 24X4 WITH TWO LEDS. RIGHT COLUMN STARTS RIGHT AFTER BULK HEAD. WALLPAPE…"
drag, startPoint x: 412, startPoint y: 461, endPoint x: 65, endPoint y: 399, distance: 353.0
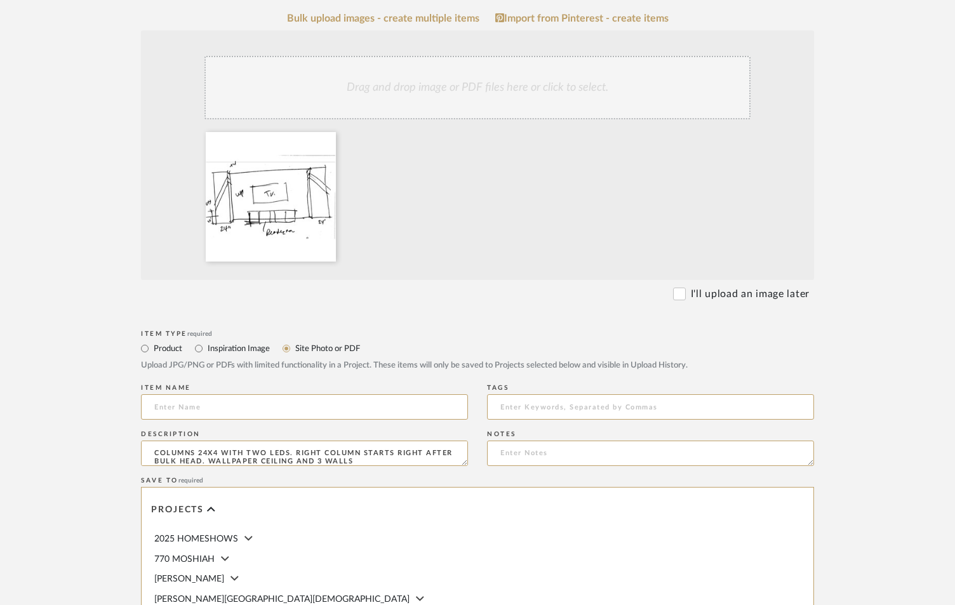
click at [65, 399] on upload-items "Create new item in CAMILA - LOTUS EDGE Upload photos, documents or PDFs, or sel…" at bounding box center [477, 333] width 955 height 1077
click at [526, 452] on textarea at bounding box center [650, 453] width 327 height 25
paste textarea "COLUMNS 24X4 WITH TWO LEDS. RIGHT COLUMN STARTS RIGHT AFTER BULK HEAD. WALLPAPE…"
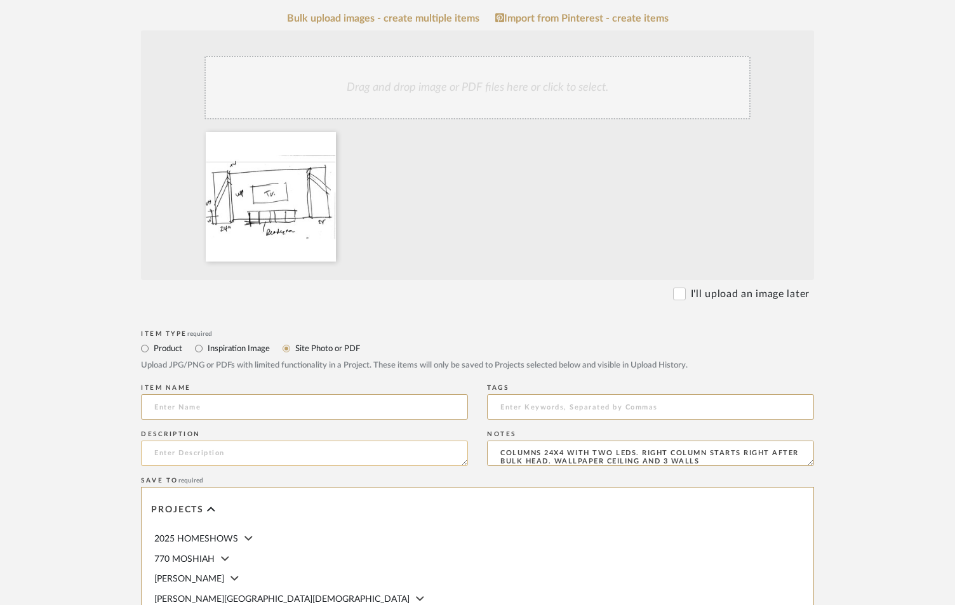
type textarea "COLUMNS 24X4 WITH TWO LEDS. RIGHT COLUMN STARTS RIGHT AFTER BULK HEAD. WALLPAPE…"
click at [377, 450] on textarea at bounding box center [304, 453] width 327 height 25
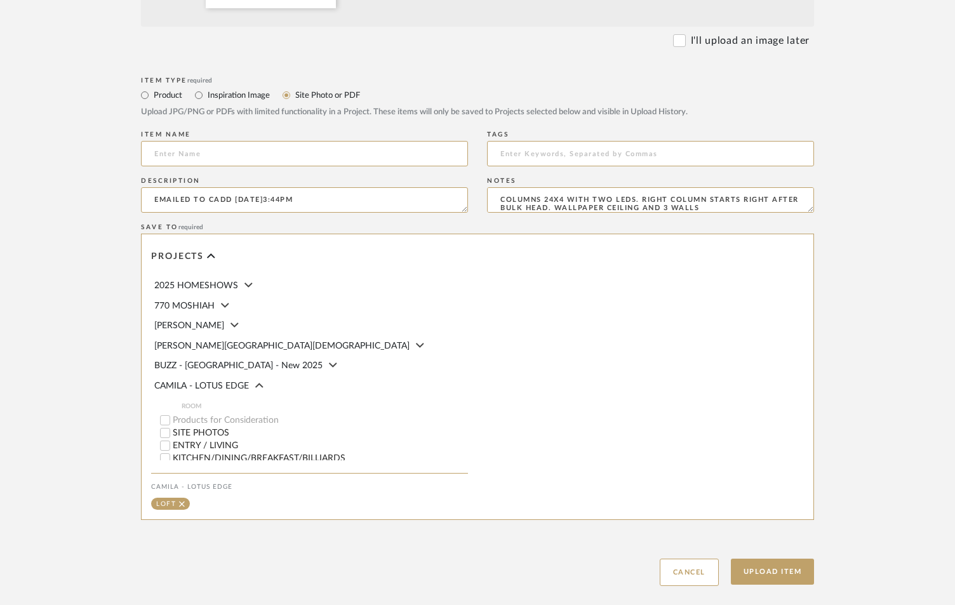
scroll to position [551, 0]
type textarea "EMAILED TO CADD [DATE]3:44PM"
drag, startPoint x: 236, startPoint y: 149, endPoint x: 242, endPoint y: 145, distance: 6.9
click at [238, 149] on input at bounding box center [304, 152] width 327 height 25
type input "LOFT SKETCHES"
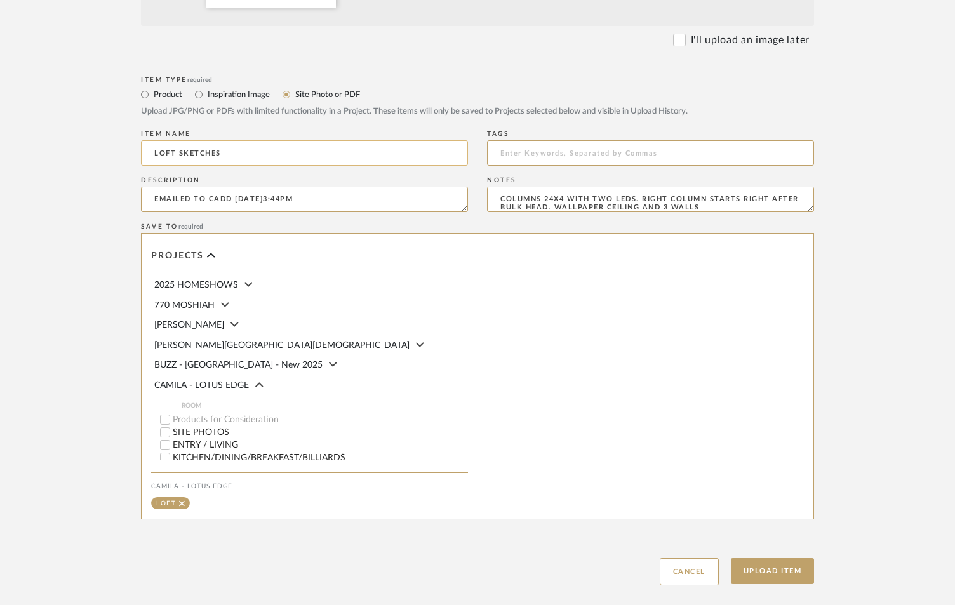
click at [731, 558] on button "Upload Item" at bounding box center [773, 571] width 84 height 26
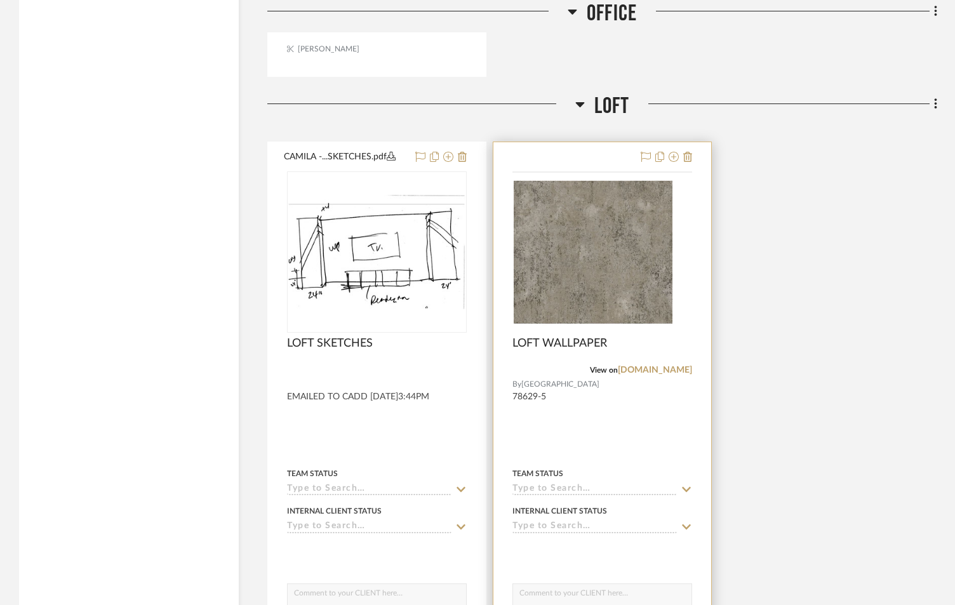
scroll to position [2248, 0]
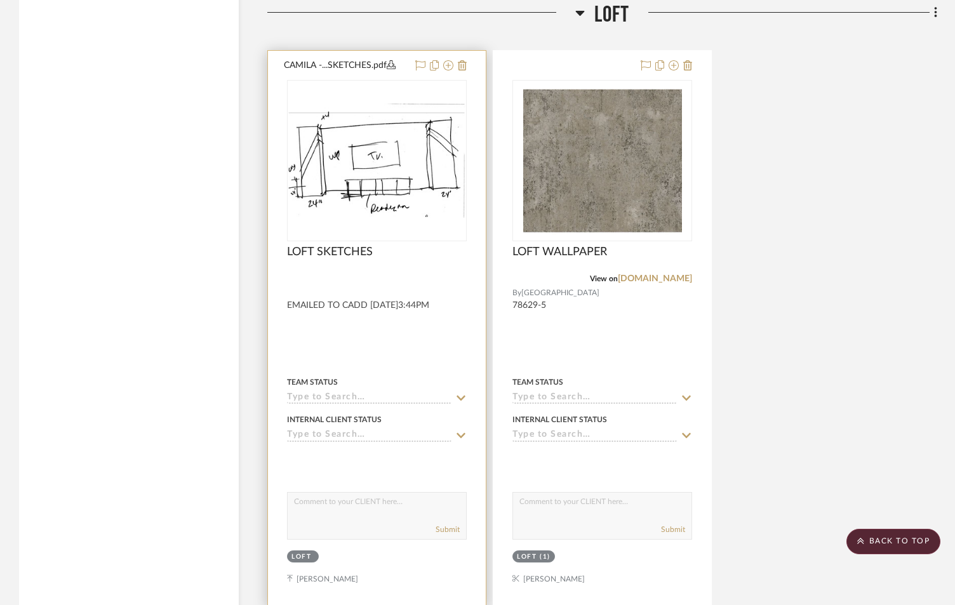
click at [338, 397] on input at bounding box center [369, 399] width 165 height 12
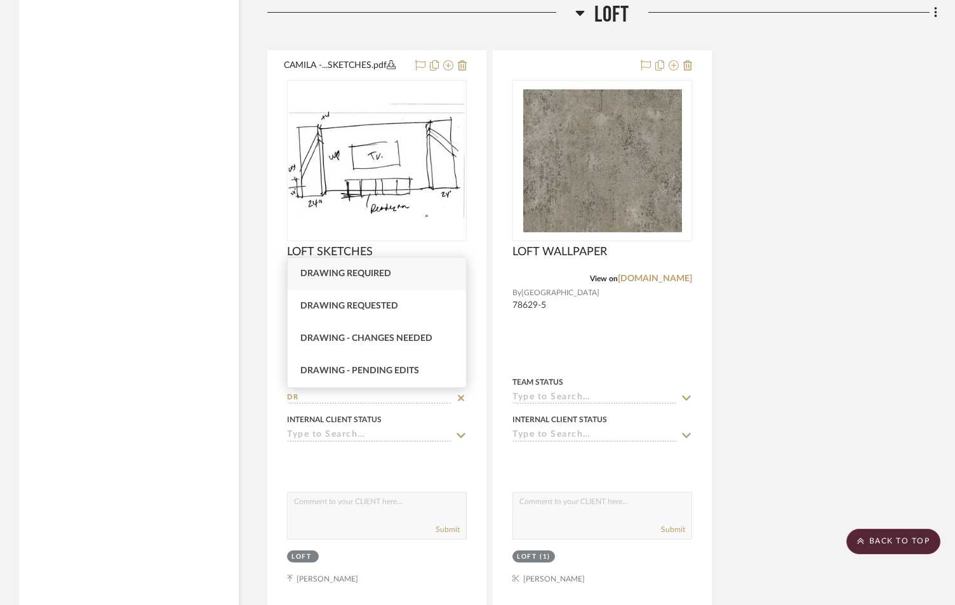
type input "DR"
click at [365, 275] on span "Drawing required" at bounding box center [345, 273] width 91 height 9
type input "[DATE]"
type input "Drawing required"
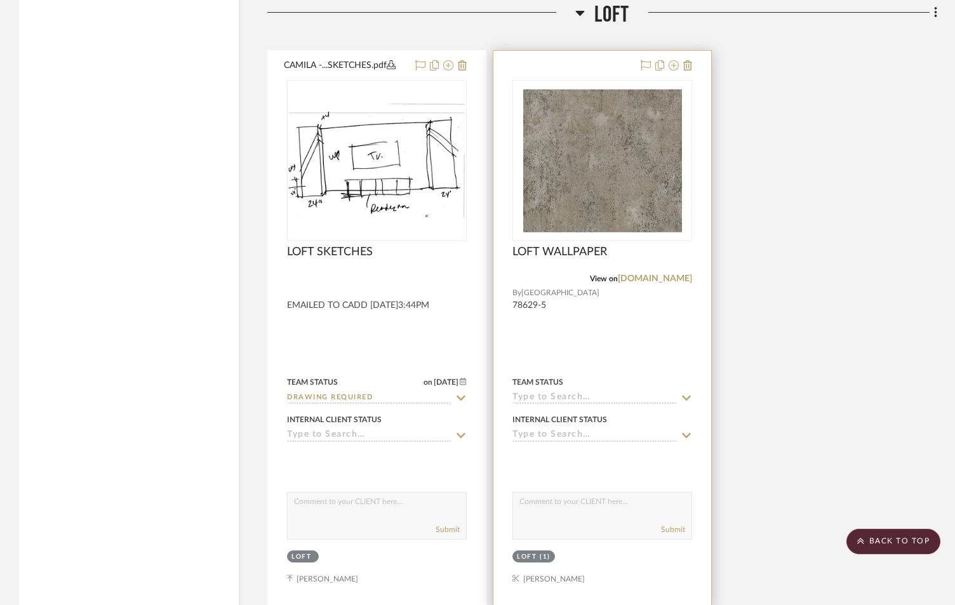
click at [559, 396] on input at bounding box center [595, 399] width 165 height 12
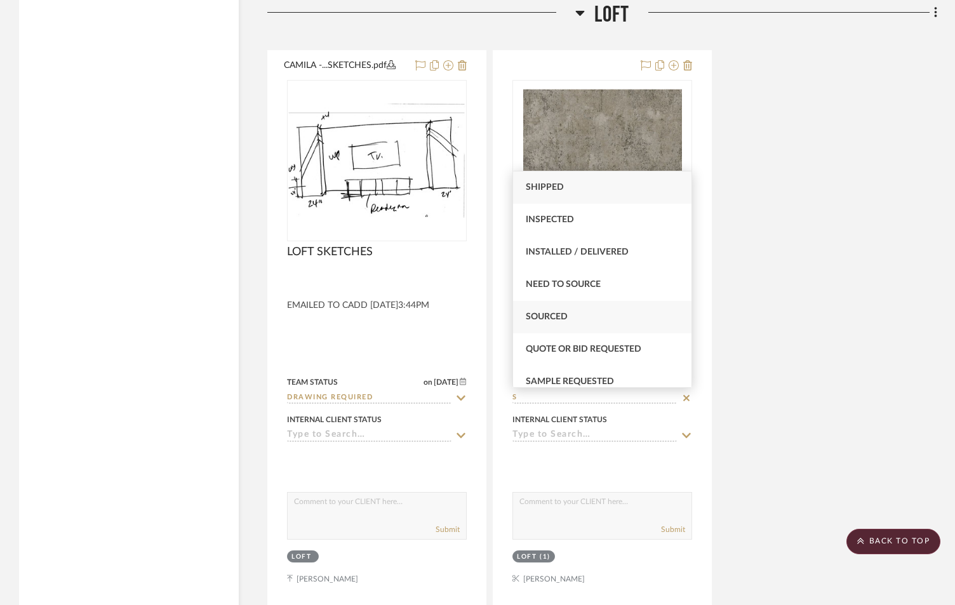
type input "S"
click at [555, 320] on span "Sourced" at bounding box center [547, 317] width 42 height 9
type input "[DATE]"
type input "Sourced"
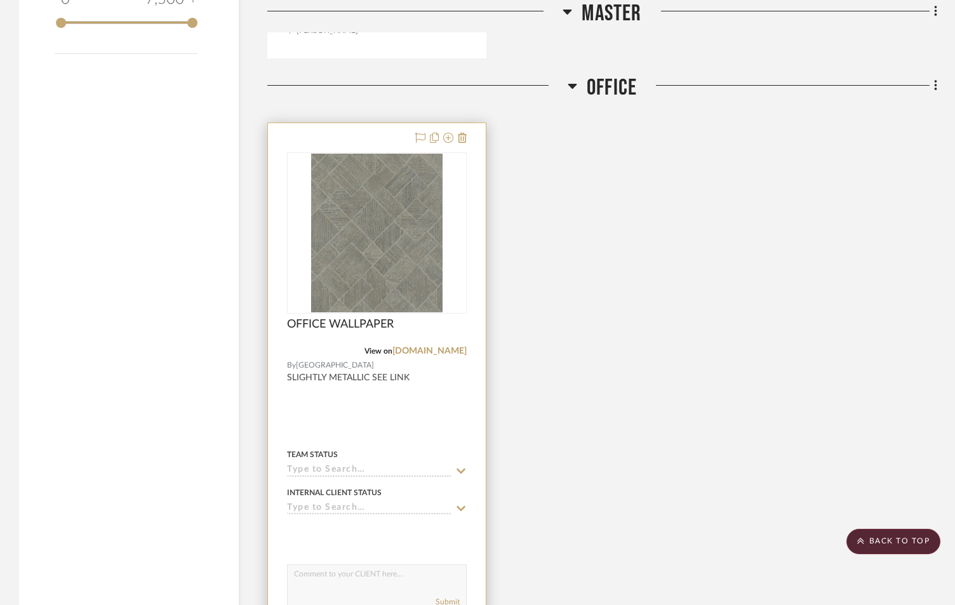
scroll to position [1528, 0]
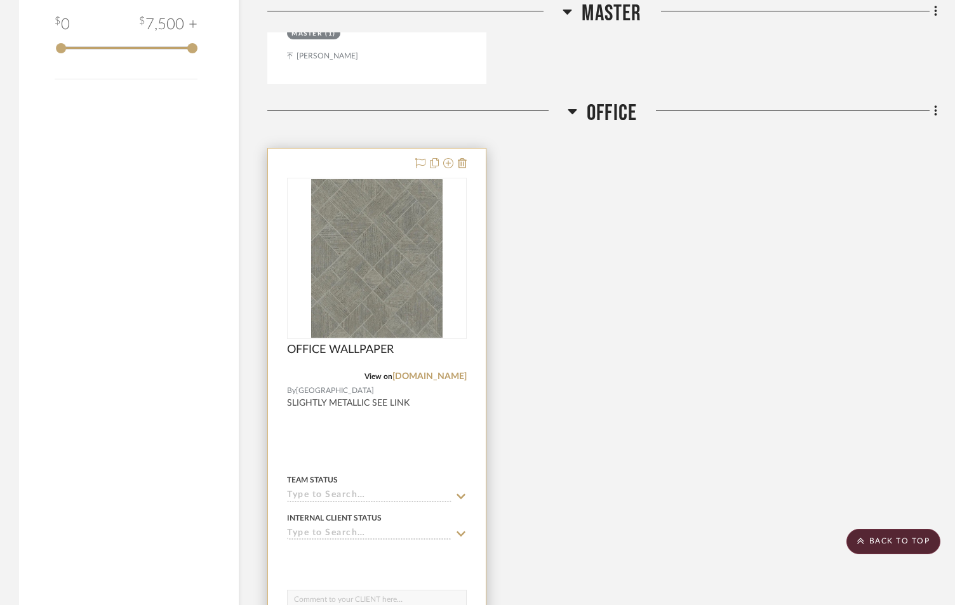
click at [323, 495] on input at bounding box center [369, 496] width 165 height 12
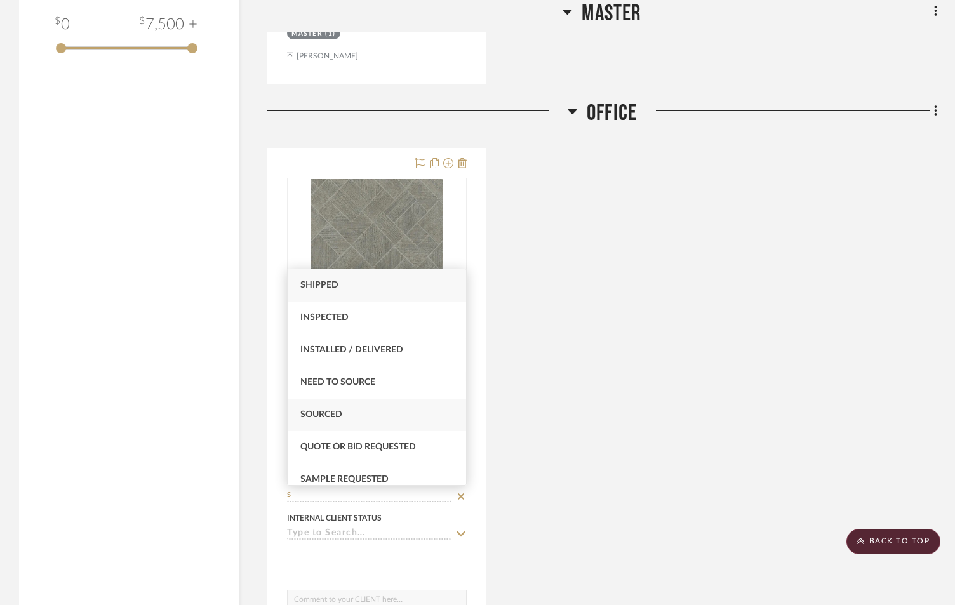
type input "S"
click at [337, 407] on div "Sourced" at bounding box center [377, 415] width 178 height 32
type input "[DATE]"
type input "Sourced"
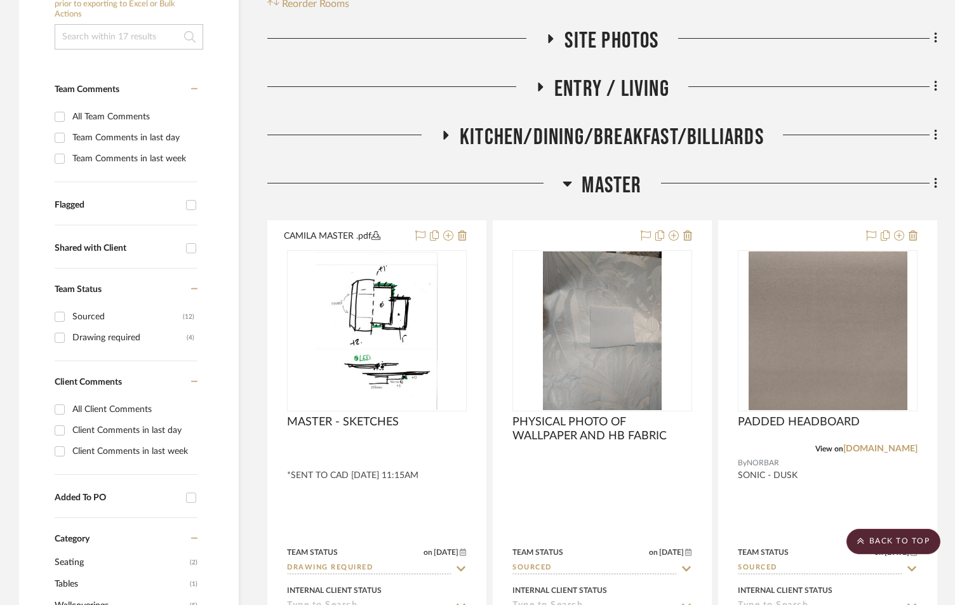
scroll to position [4, 0]
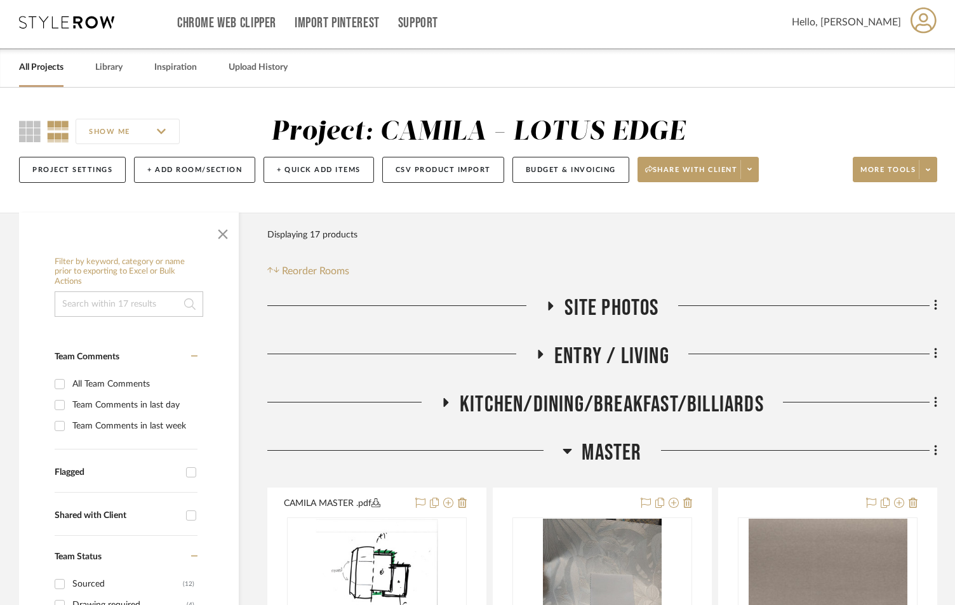
click at [541, 353] on icon at bounding box center [541, 354] width 5 height 9
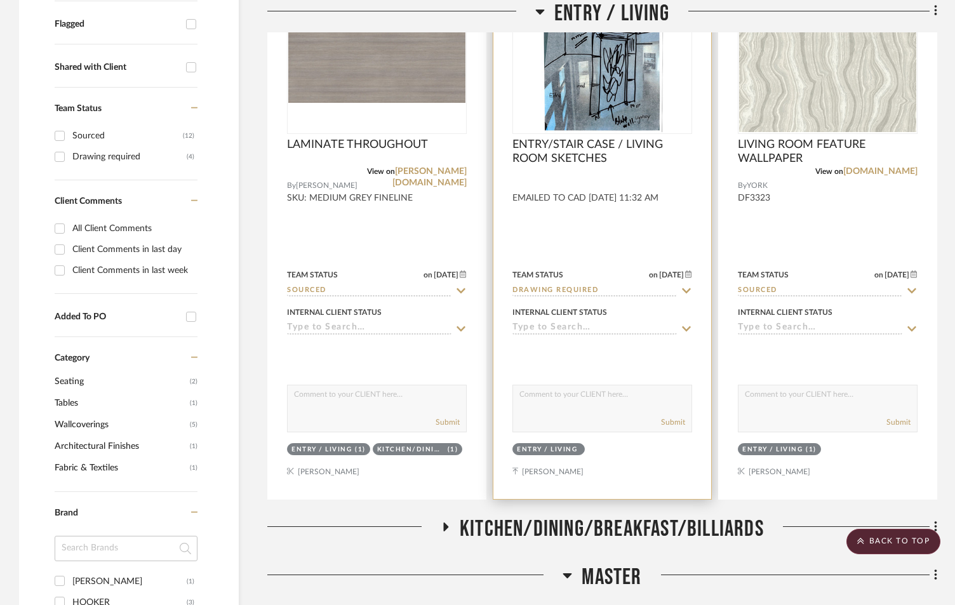
scroll to position [723, 0]
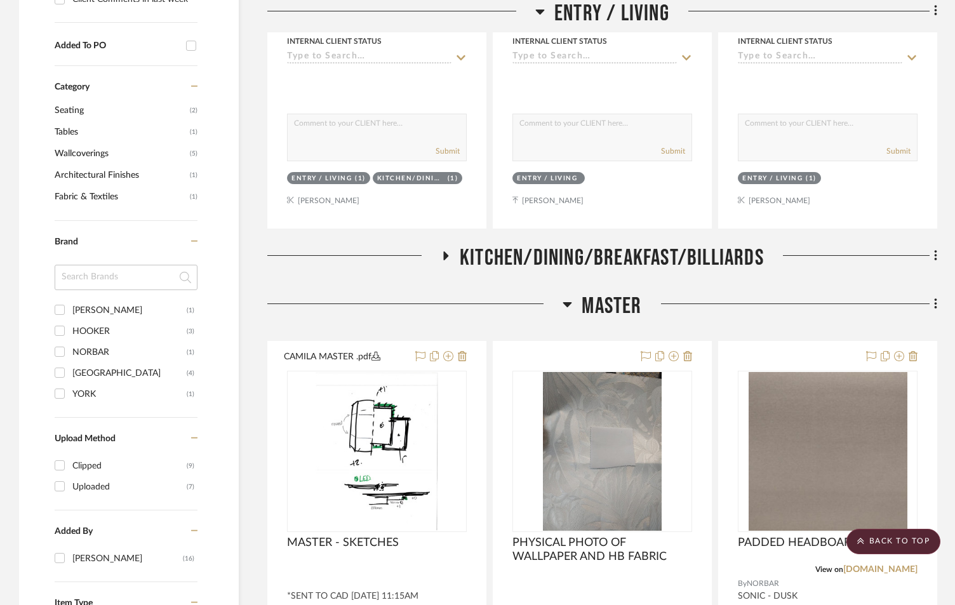
click at [443, 254] on icon at bounding box center [445, 256] width 15 height 10
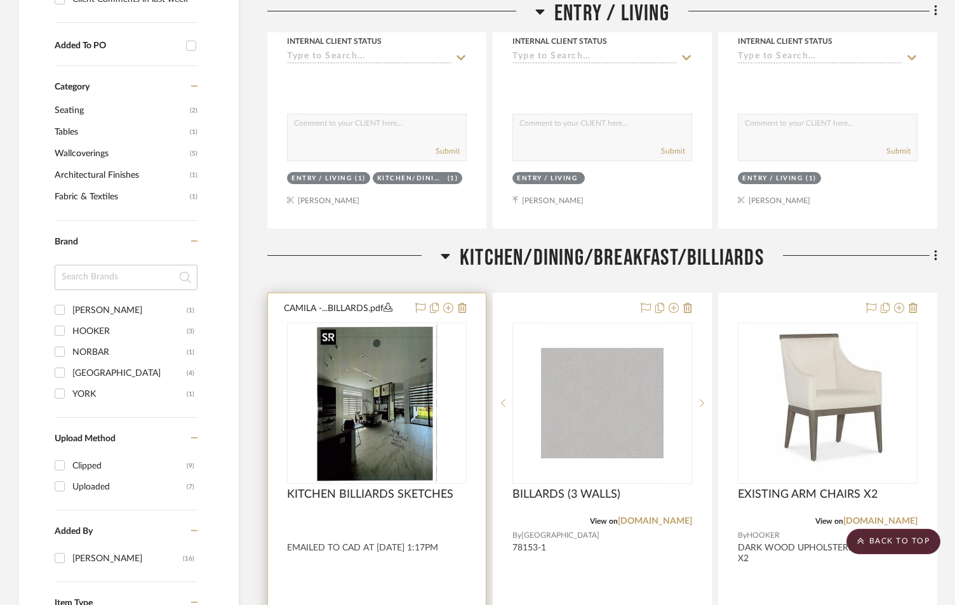
click at [365, 442] on img "0" at bounding box center [377, 403] width 123 height 159
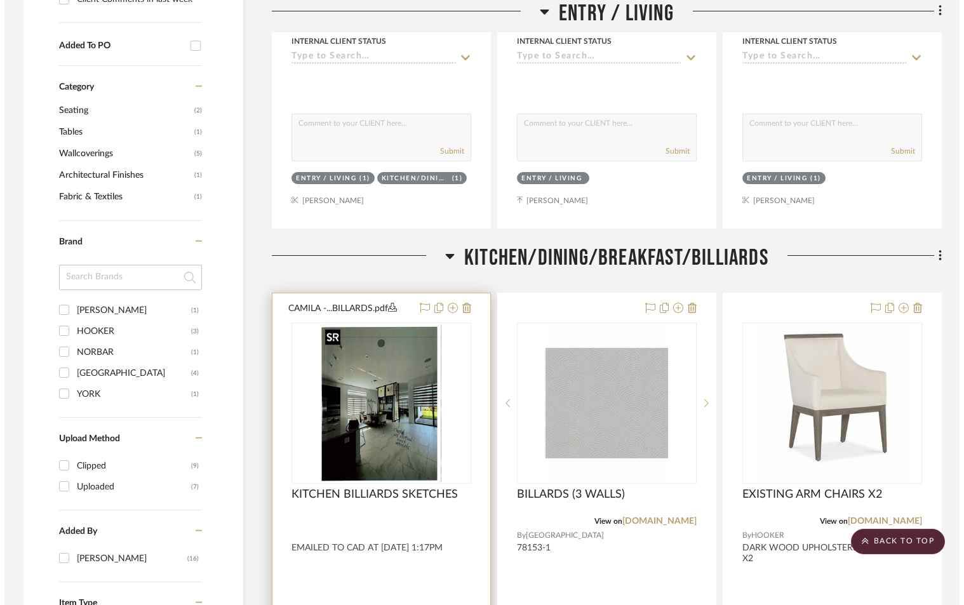
scroll to position [0, 0]
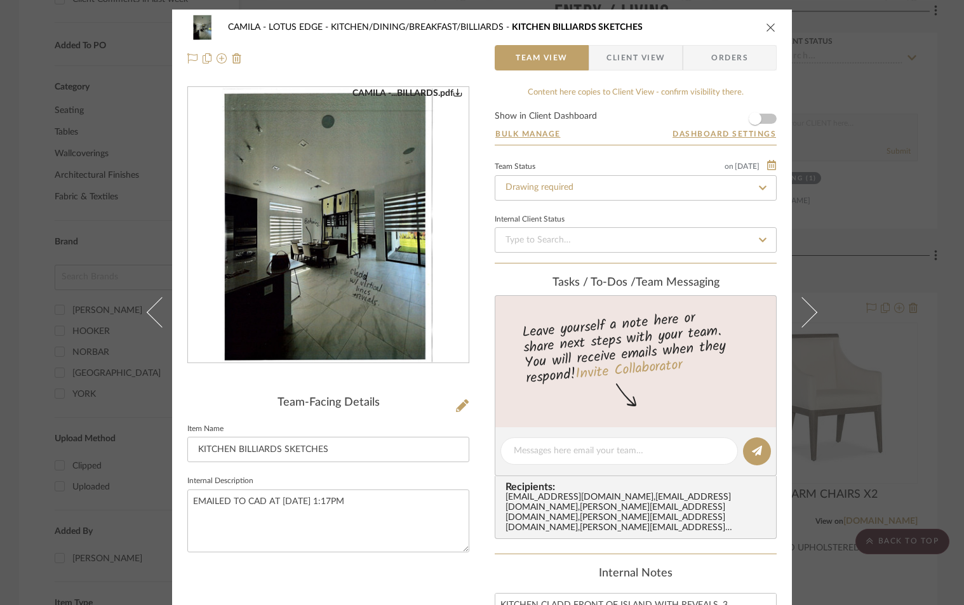
click at [413, 267] on img "0" at bounding box center [328, 226] width 213 height 276
